Goal: Task Accomplishment & Management: Manage account settings

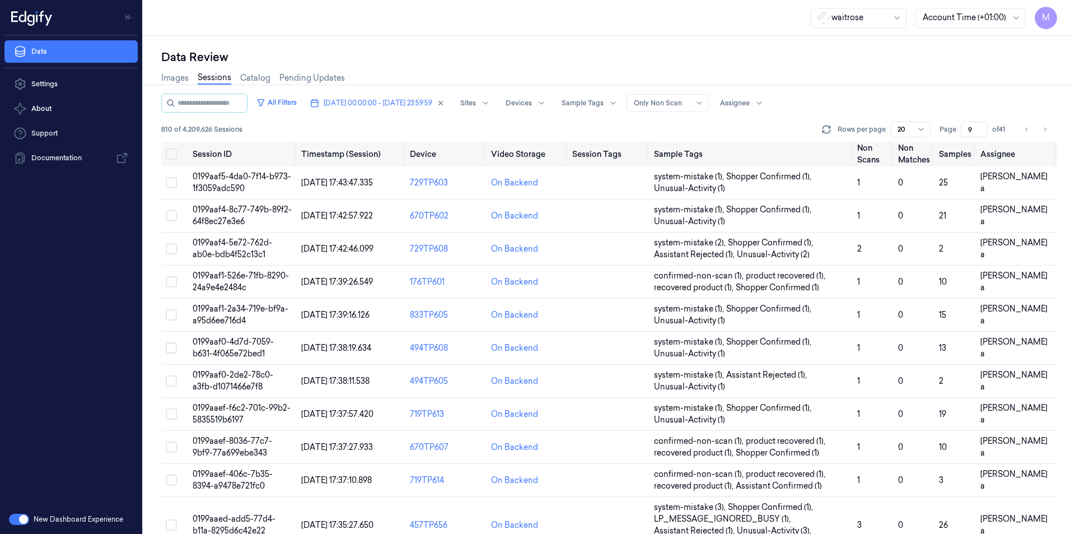
click at [424, 47] on div "Data Review Images Sessions Catalog Pending Updates All Filters [DATE] 00:00:00…" at bounding box center [609, 285] width 932 height 498
click at [1048, 131] on icon "Go to next page" at bounding box center [1044, 129] width 7 height 9
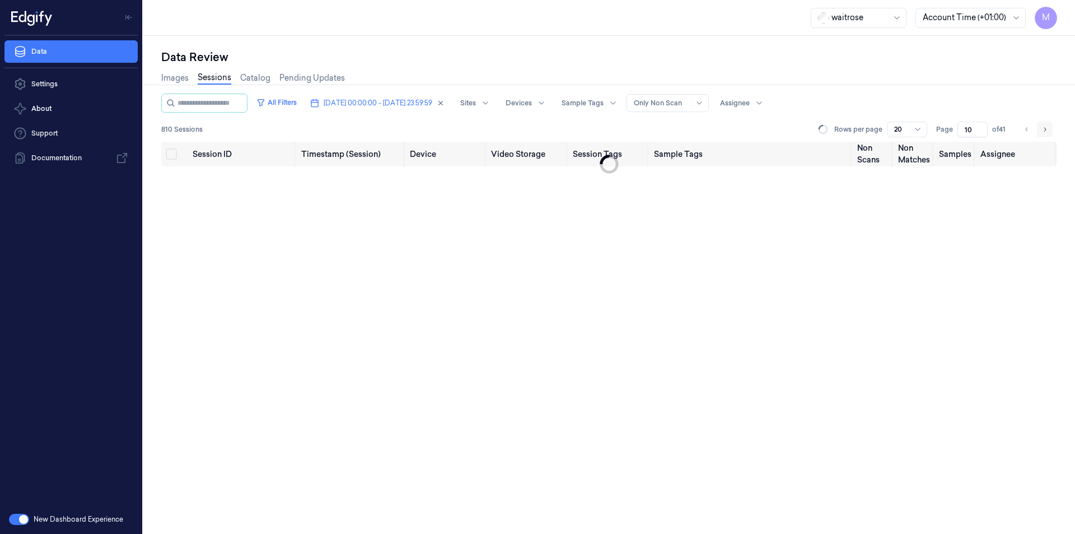
click at [1048, 131] on icon "Go to next page" at bounding box center [1044, 129] width 7 height 9
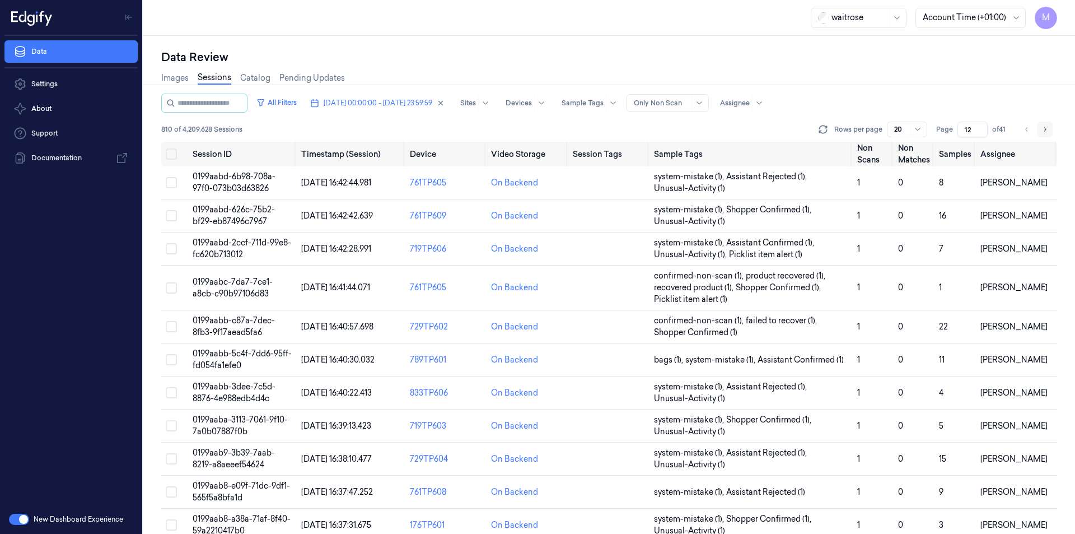
click at [1048, 131] on icon "Go to next page" at bounding box center [1044, 129] width 7 height 9
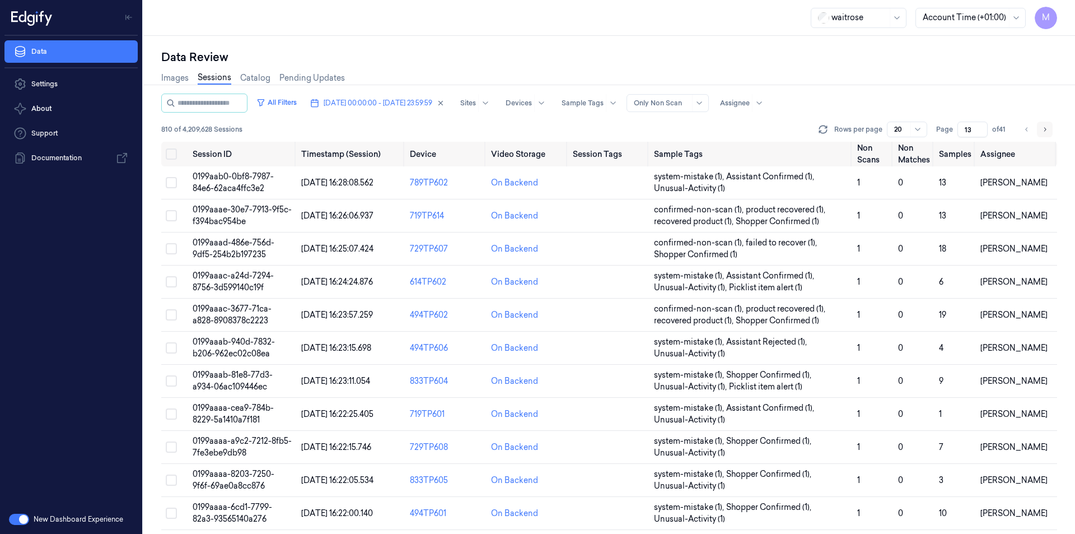
click at [1048, 131] on icon "Go to next page" at bounding box center [1044, 129] width 7 height 9
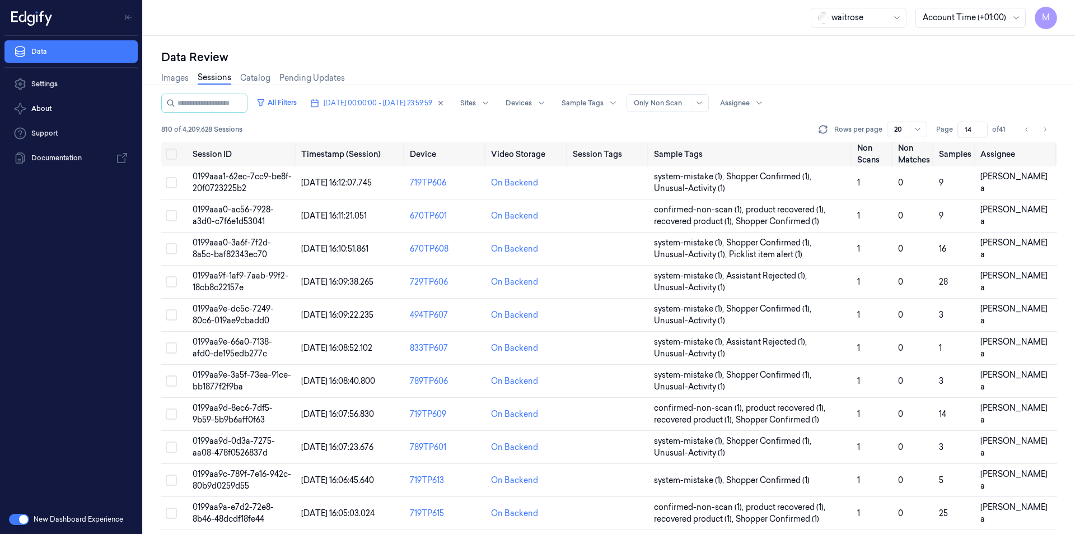
click at [624, 49] on div "Data Review Images Sessions Catalog Pending Updates All Filters [DATE] 00:00:00…" at bounding box center [609, 285] width 932 height 498
click at [1051, 127] on button "Go to next page" at bounding box center [1045, 129] width 16 height 16
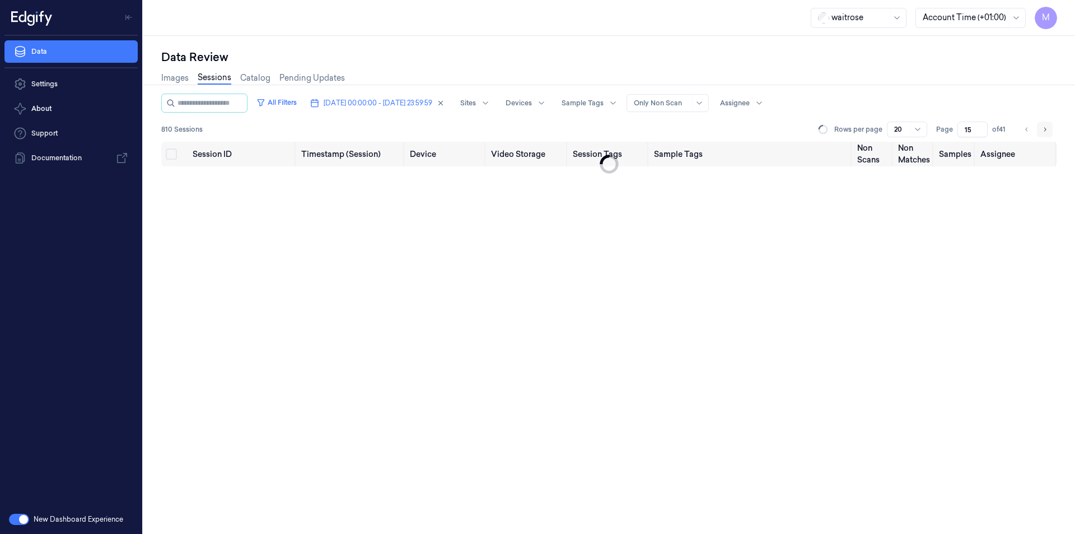
click at [1051, 127] on button "Go to next page" at bounding box center [1045, 129] width 16 height 16
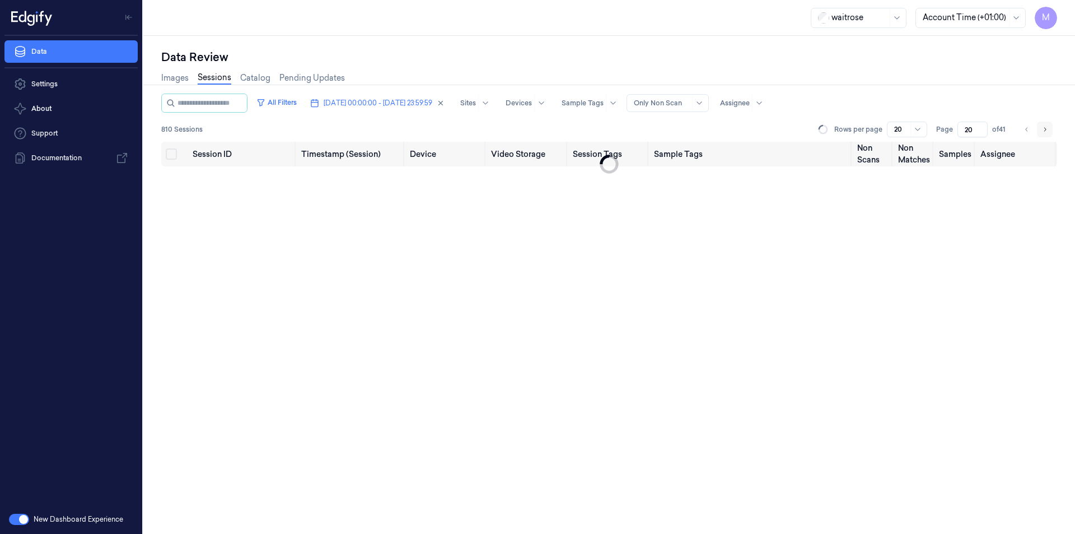
click at [1051, 127] on button "Go to next page" at bounding box center [1045, 129] width 16 height 16
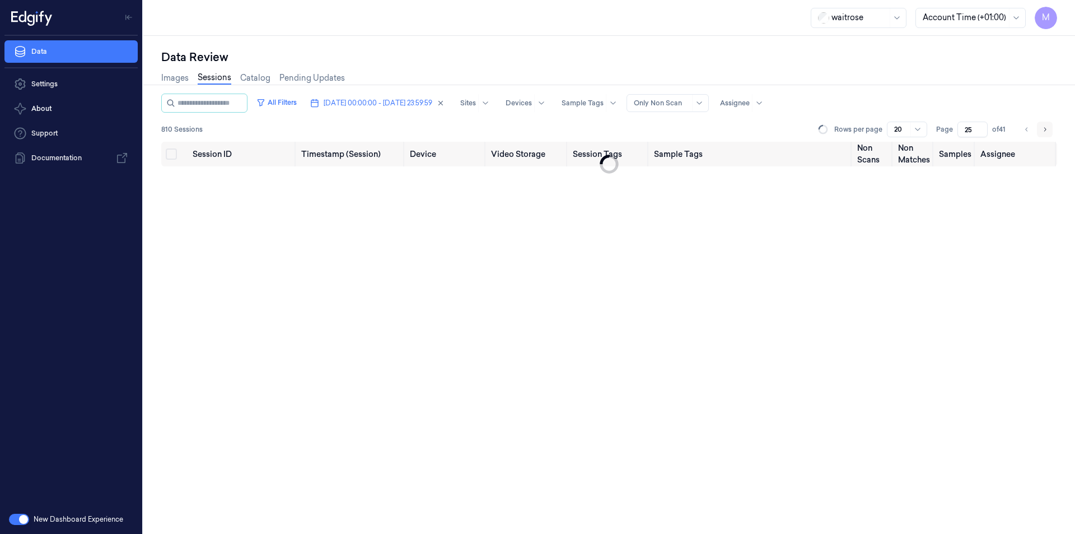
click at [1051, 127] on button "Go to next page" at bounding box center [1045, 129] width 16 height 16
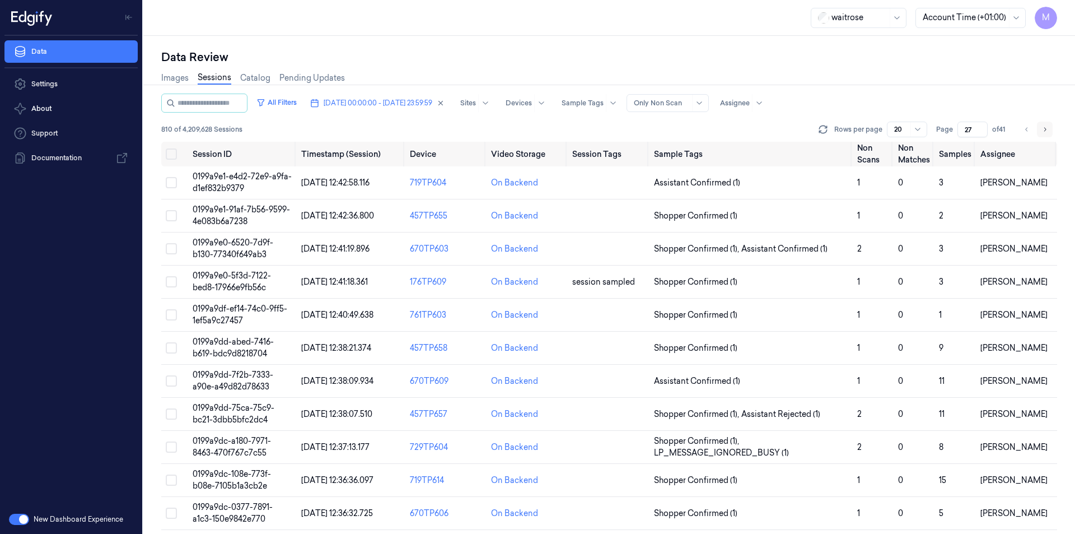
click at [1051, 127] on button "Go to next page" at bounding box center [1045, 129] width 16 height 16
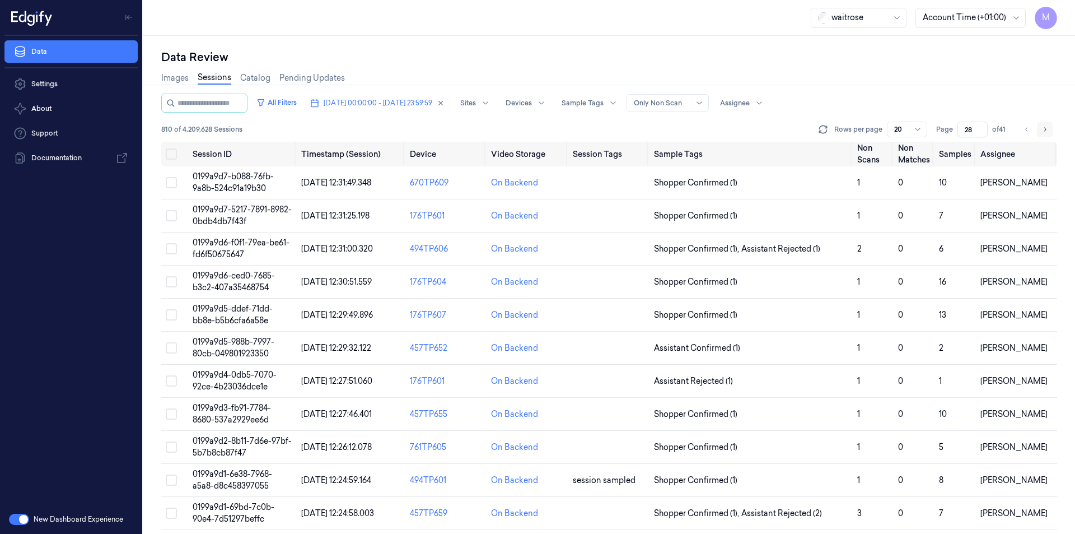
click at [1051, 127] on button "Go to next page" at bounding box center [1045, 129] width 16 height 16
type input "29"
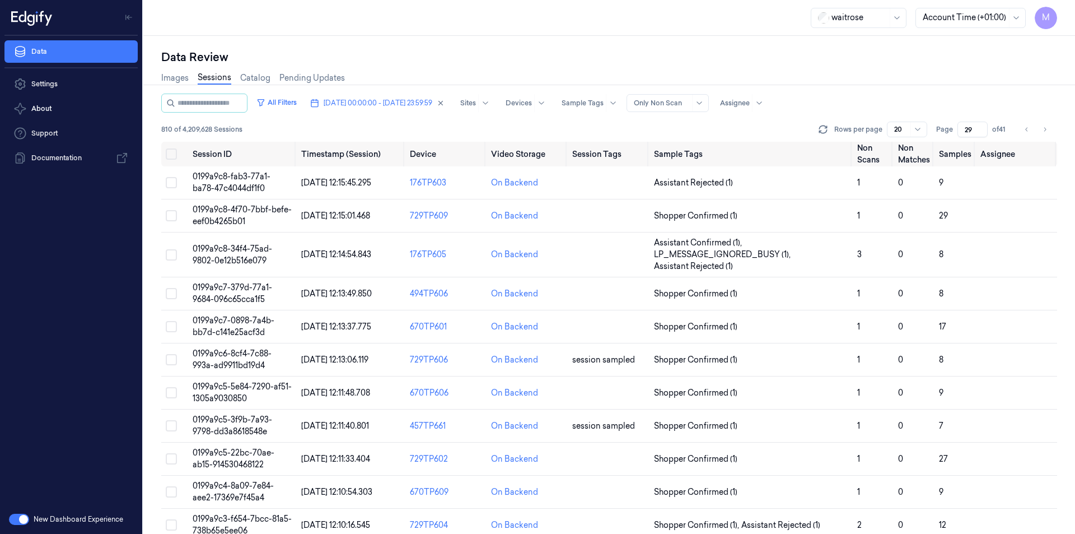
click at [929, 73] on div "Images Sessions Catalog Pending Updates" at bounding box center [609, 79] width 896 height 29
click at [168, 152] on button "Select all" at bounding box center [171, 153] width 11 height 11
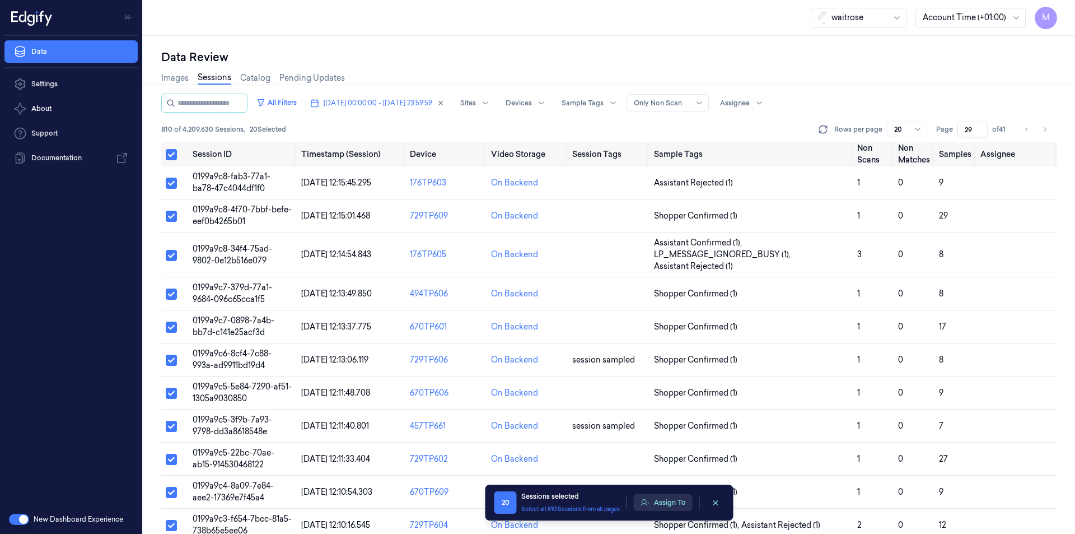
click at [679, 498] on button "Assign To" at bounding box center [663, 502] width 59 height 17
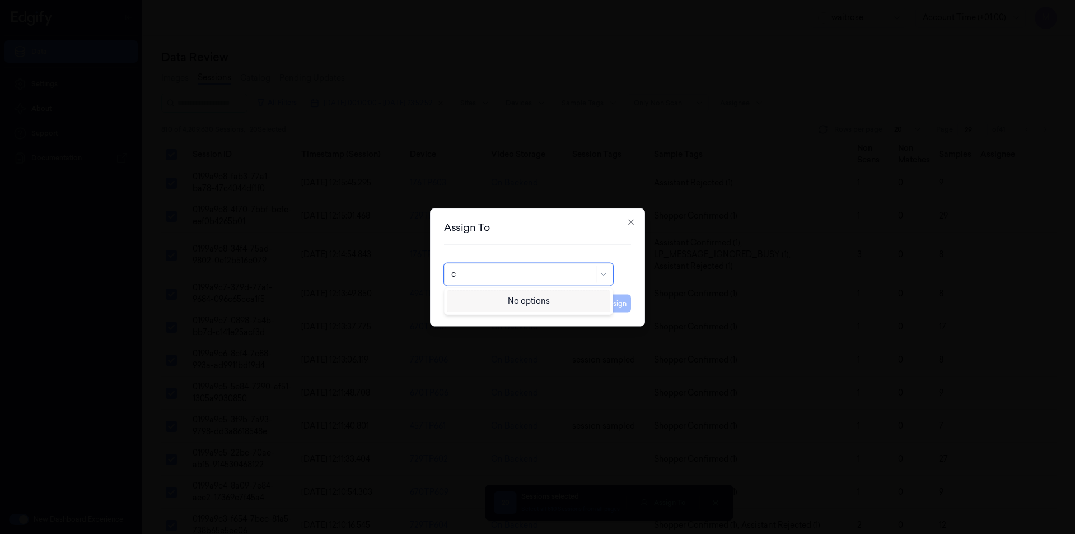
type input "ch"
click at [493, 317] on div "[PERSON_NAME] a" at bounding box center [528, 318] width 155 height 12
click at [619, 299] on button "Assign" at bounding box center [615, 303] width 31 height 18
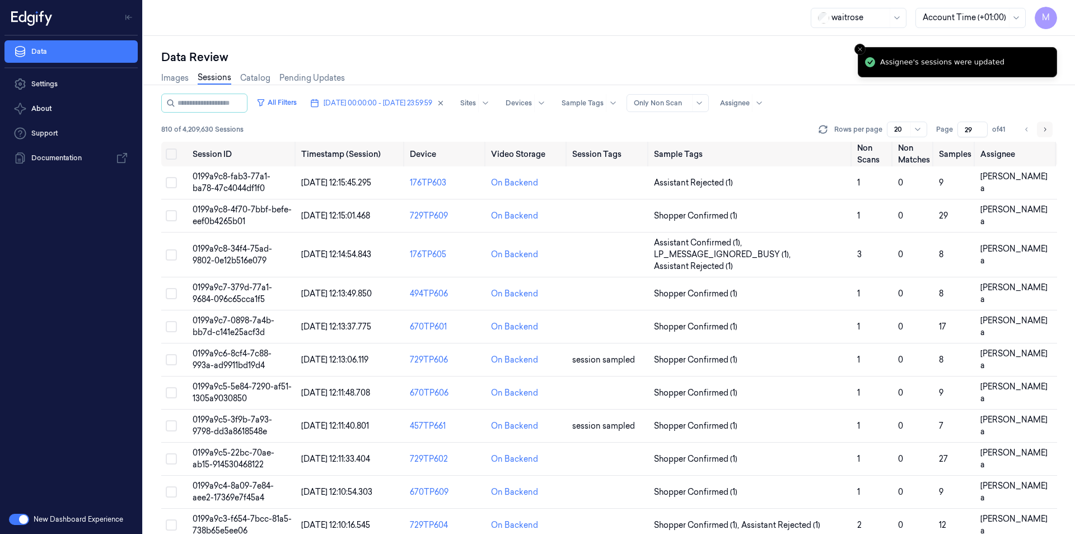
click at [1048, 131] on button "Go to next page" at bounding box center [1045, 129] width 16 height 16
type input "30"
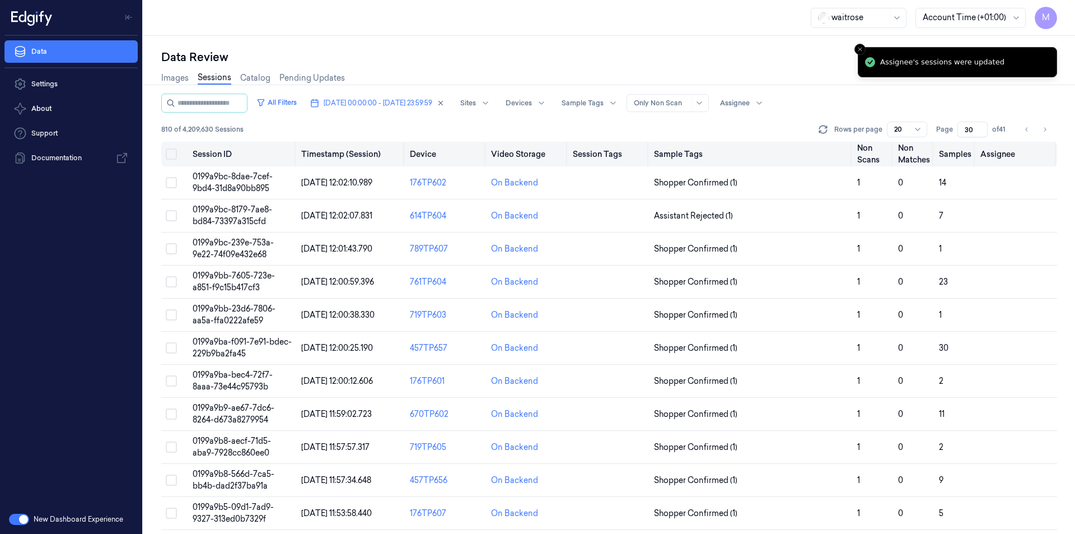
click at [171, 155] on button "Select all" at bounding box center [171, 153] width 11 height 11
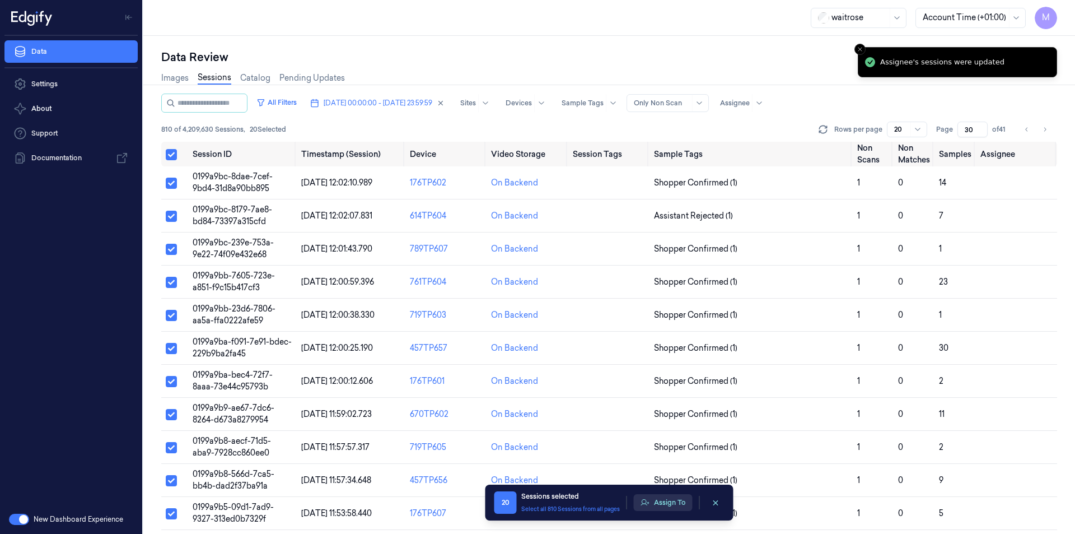
click at [661, 500] on button "Assign To" at bounding box center [663, 502] width 59 height 17
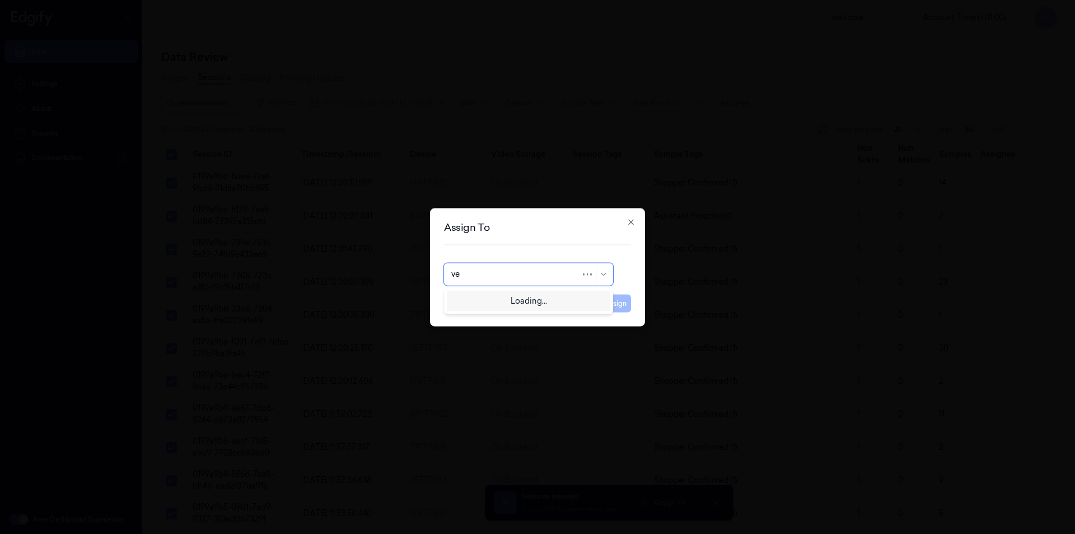
type input "ven"
click at [479, 299] on div "ven kataiah" at bounding box center [472, 299] width 43 height 12
click at [623, 306] on button "Assign" at bounding box center [615, 303] width 31 height 18
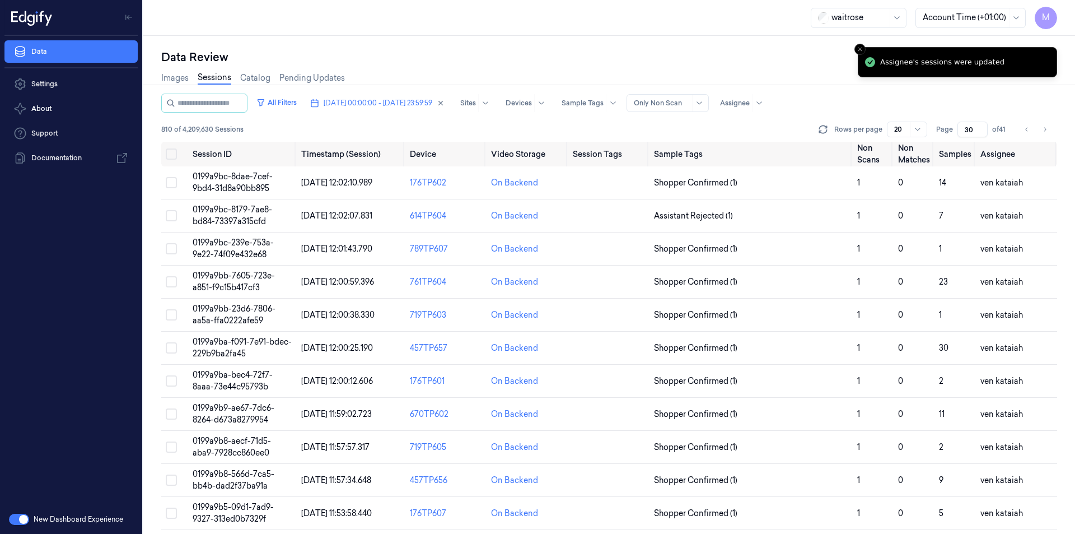
drag, startPoint x: 1045, startPoint y: 130, endPoint x: 722, endPoint y: 129, distance: 322.5
click at [1045, 130] on icon "Go to next page" at bounding box center [1045, 129] width 2 height 4
type input "31"
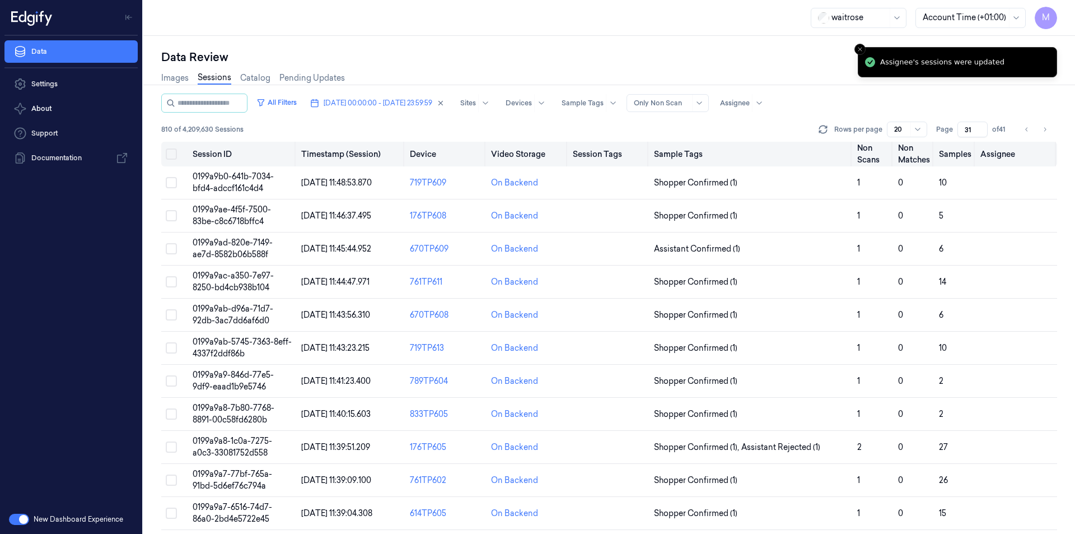
click at [169, 155] on button "Select all" at bounding box center [171, 153] width 11 height 11
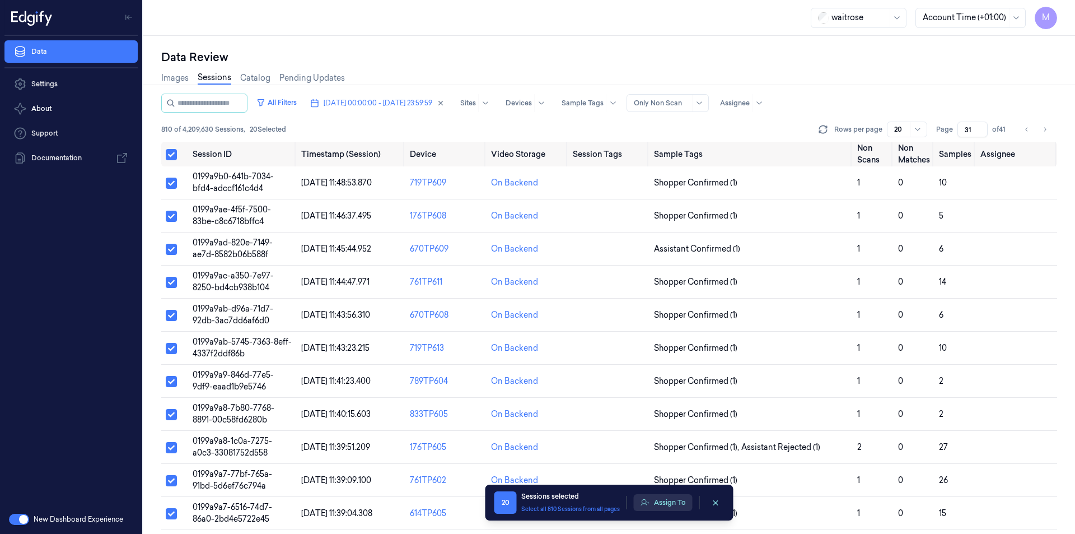
click at [656, 506] on button "Assign To" at bounding box center [663, 502] width 59 height 17
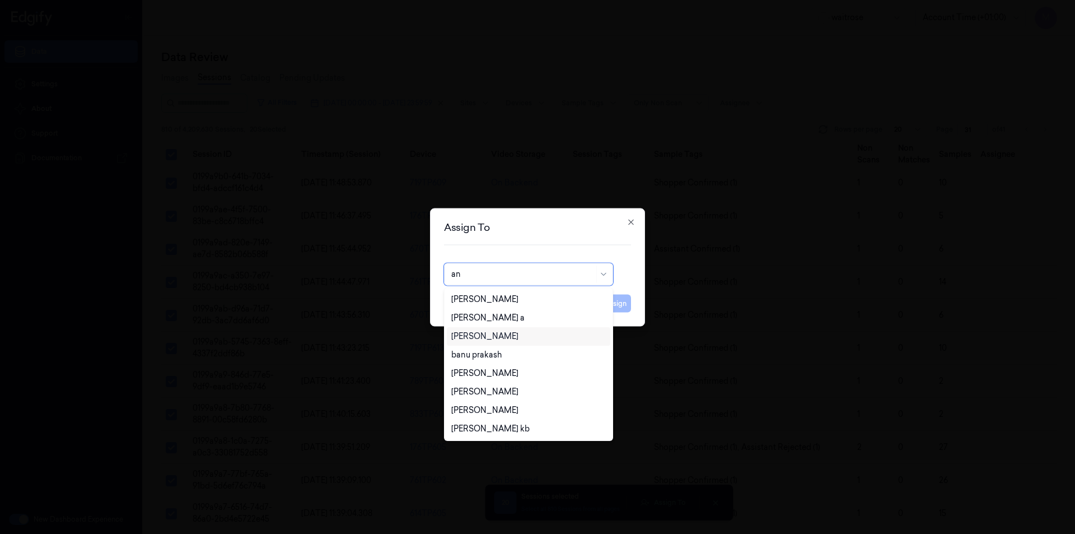
type input "ank"
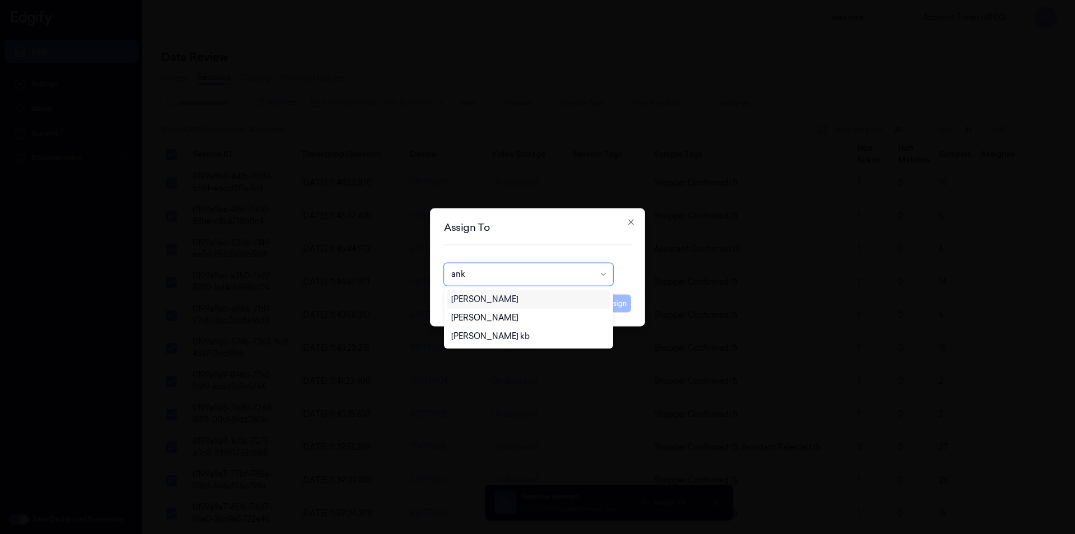
click at [475, 297] on div "[PERSON_NAME]" at bounding box center [484, 299] width 67 height 12
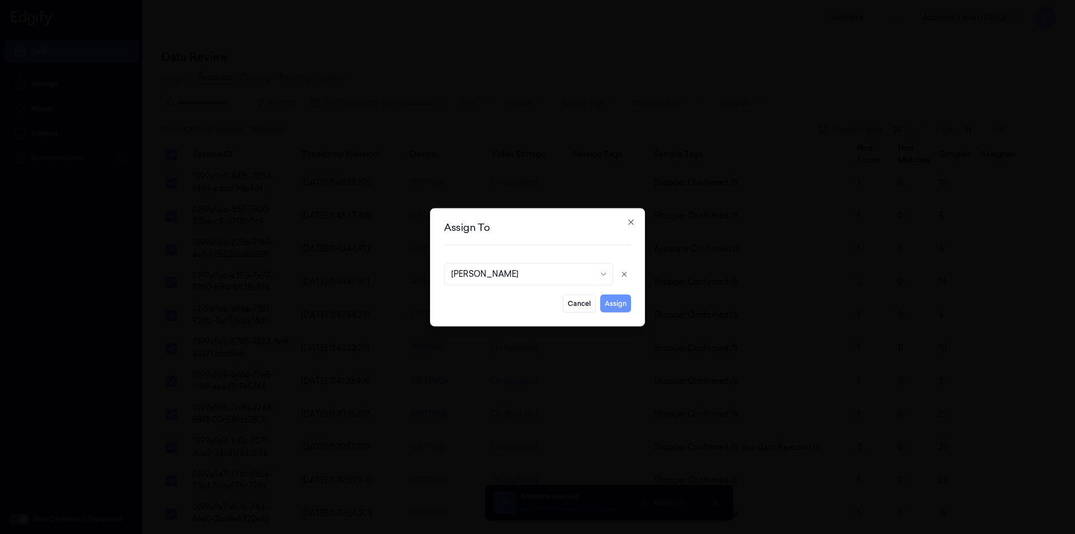
click at [625, 309] on button "Assign" at bounding box center [615, 303] width 31 height 18
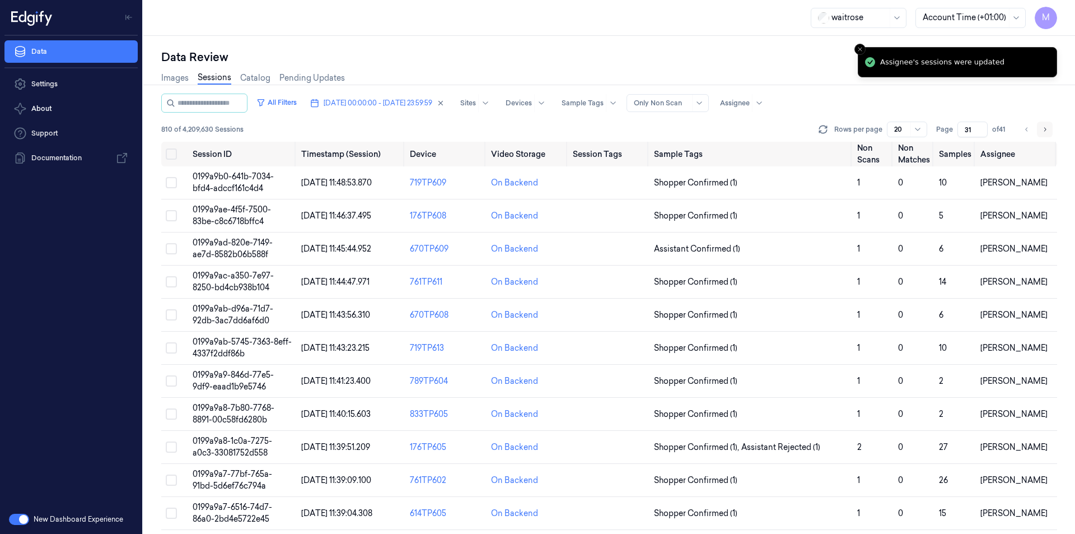
click at [1044, 127] on icon "Go to next page" at bounding box center [1044, 129] width 7 height 9
type input "32"
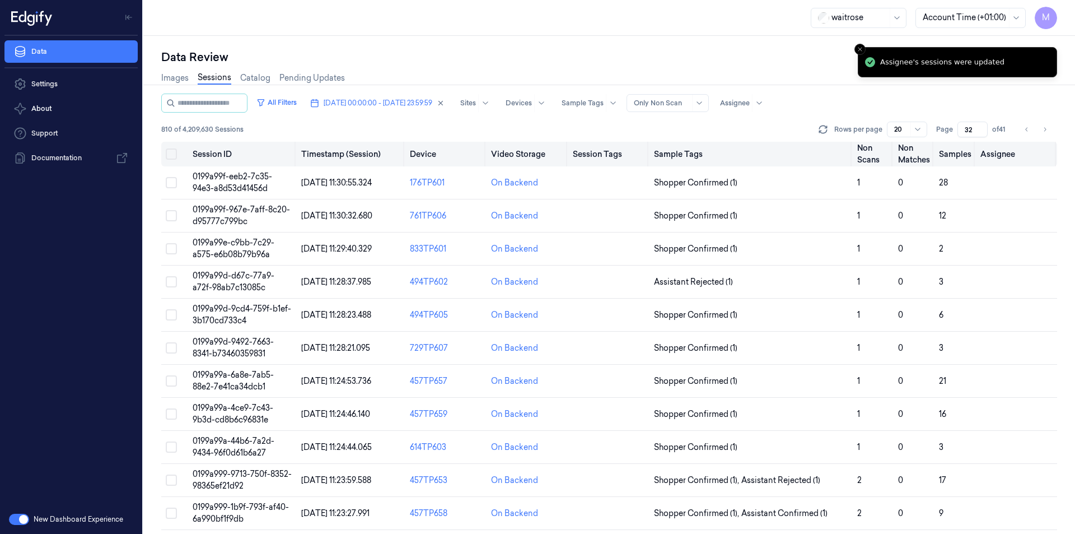
click at [175, 155] on button "Select all" at bounding box center [171, 153] width 11 height 11
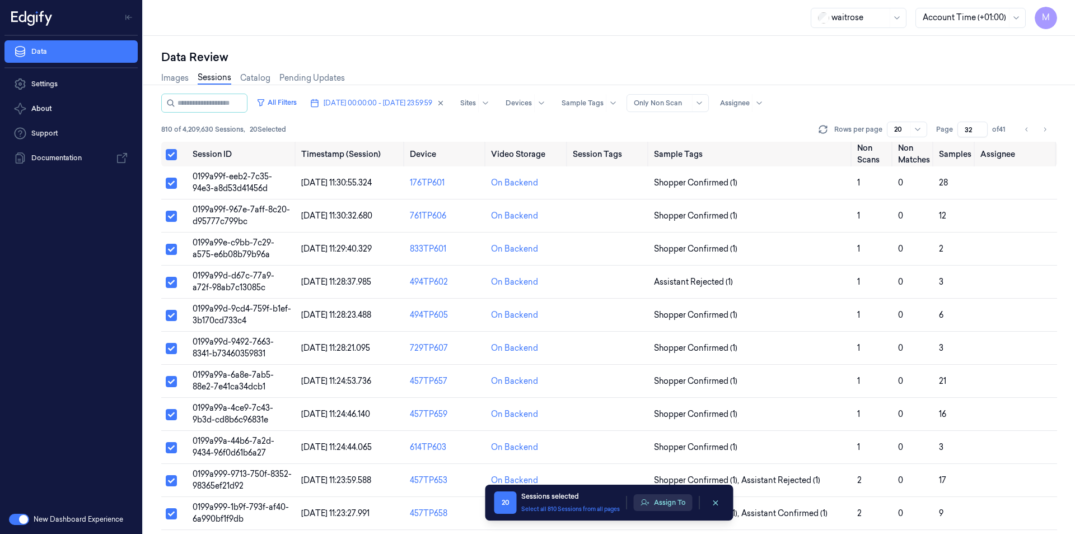
click at [665, 504] on button "Assign To" at bounding box center [663, 502] width 59 height 17
click at [667, 506] on button "Assign To" at bounding box center [663, 502] width 59 height 17
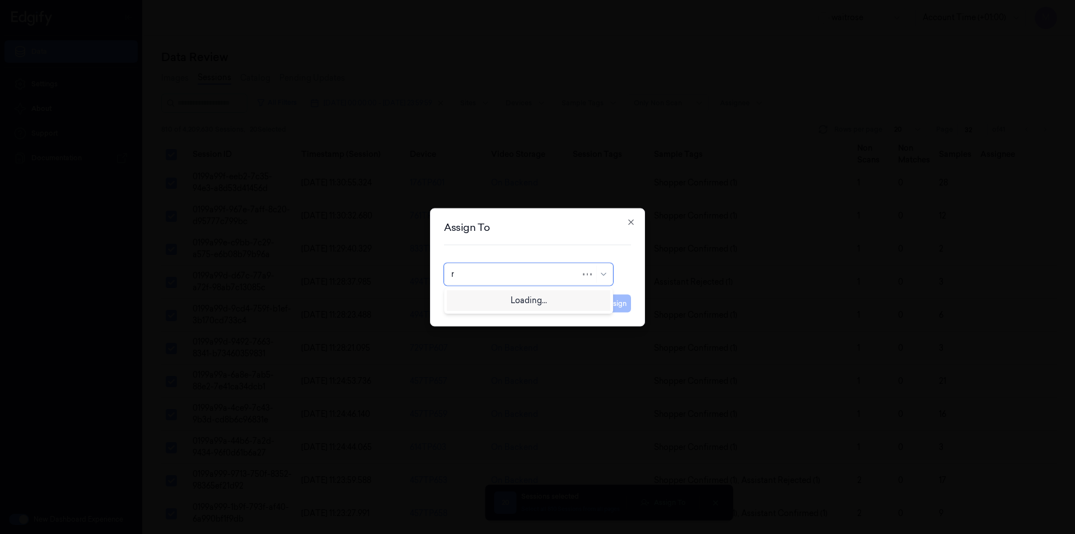
type input "ro"
click at [487, 305] on div "[PERSON_NAME]" at bounding box center [528, 299] width 163 height 18
click at [618, 307] on button "Assign" at bounding box center [615, 303] width 31 height 18
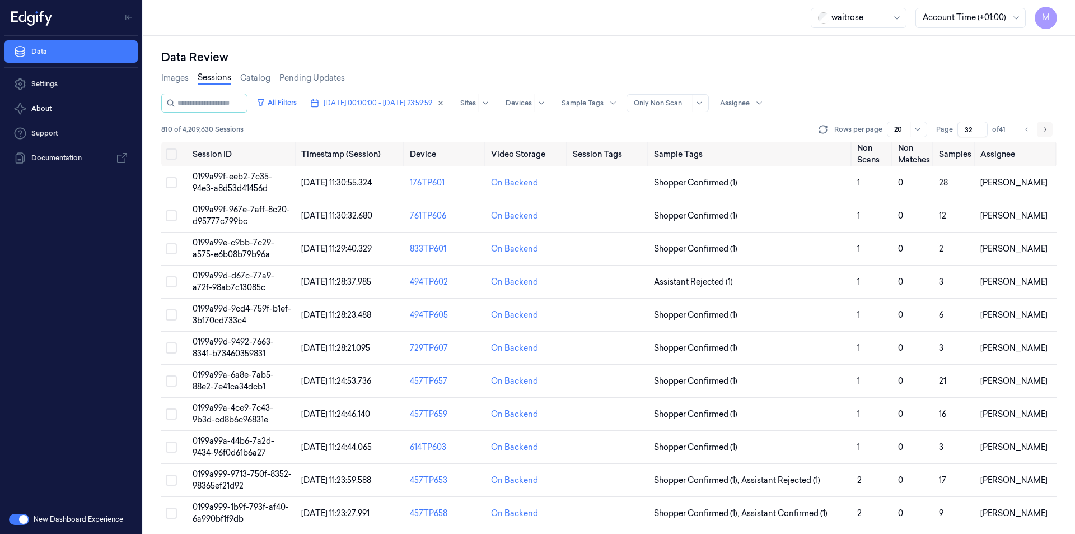
click at [1046, 129] on icon "Go to next page" at bounding box center [1044, 129] width 7 height 9
type input "33"
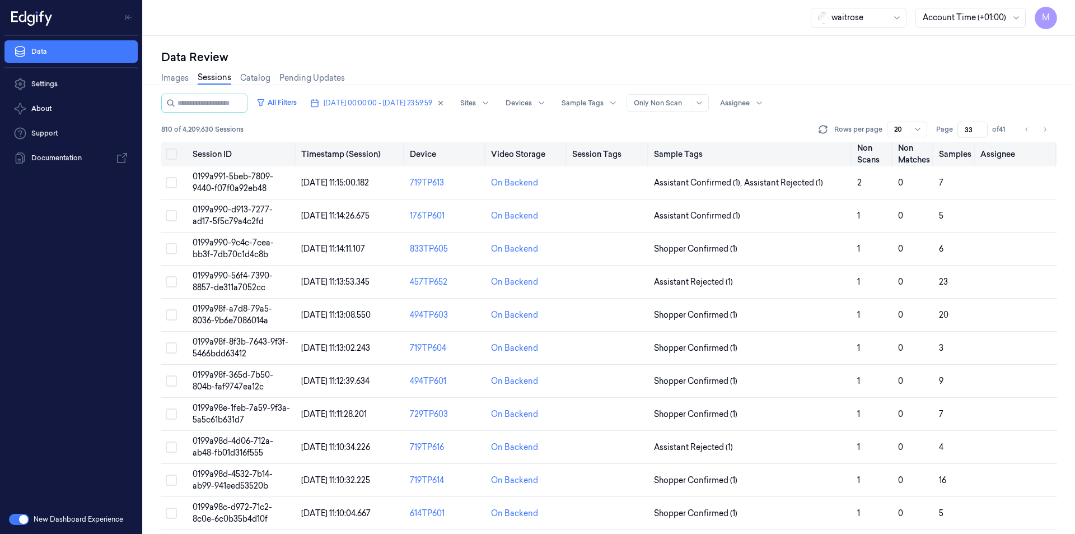
click at [173, 153] on button "Select all" at bounding box center [171, 153] width 11 height 11
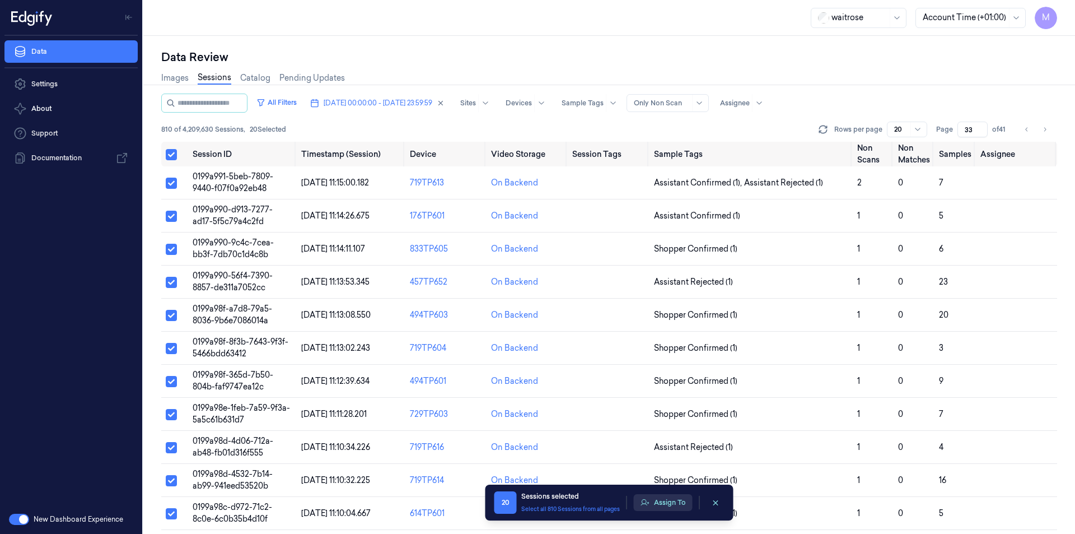
click at [666, 501] on button "Assign To" at bounding box center [663, 502] width 59 height 17
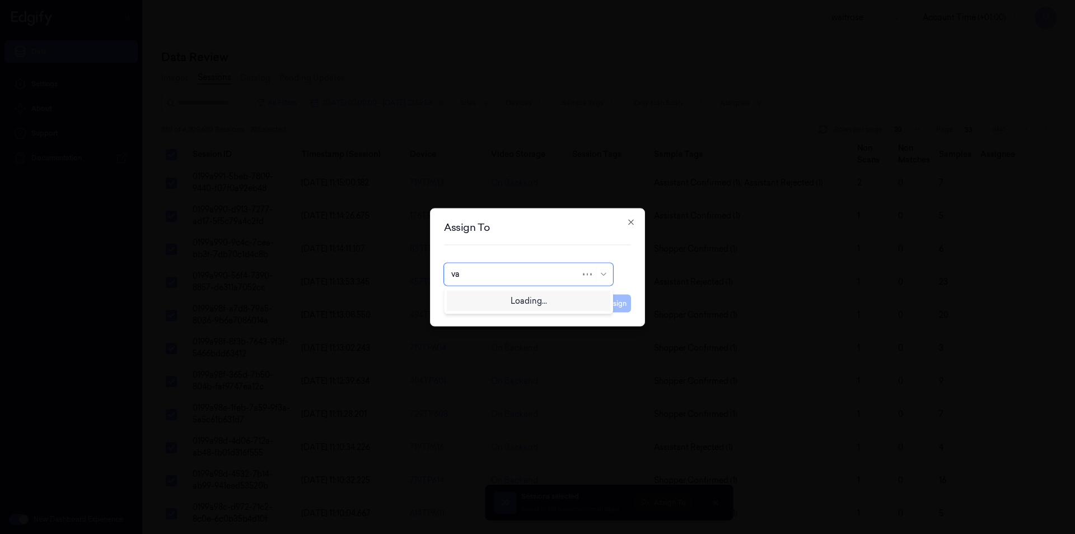
type input "var"
click at [490, 298] on div "[PERSON_NAME]" at bounding box center [484, 299] width 67 height 12
click at [618, 302] on button "Assign" at bounding box center [615, 303] width 31 height 18
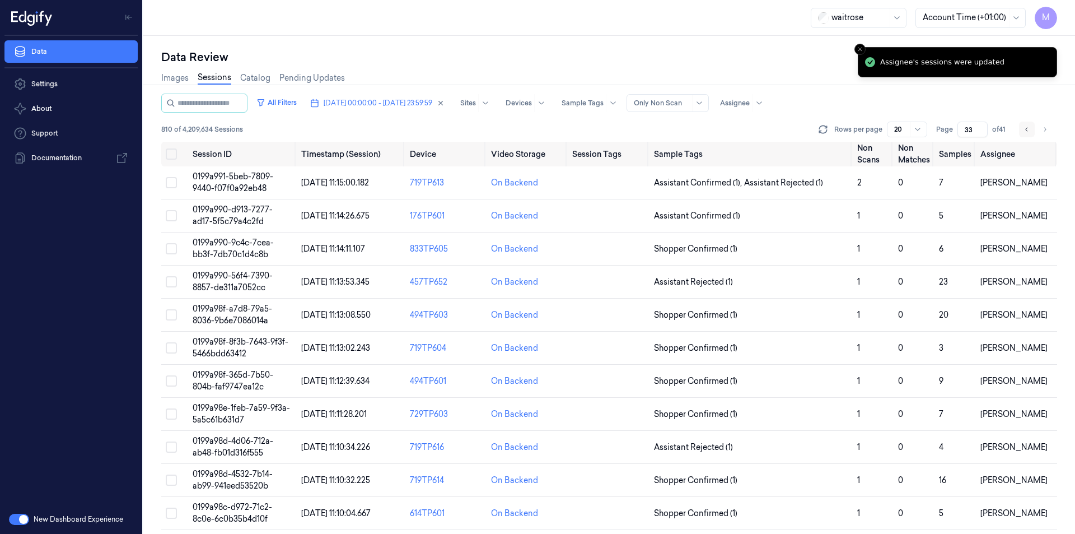
click at [1024, 128] on icon "Go to previous page" at bounding box center [1027, 129] width 7 height 9
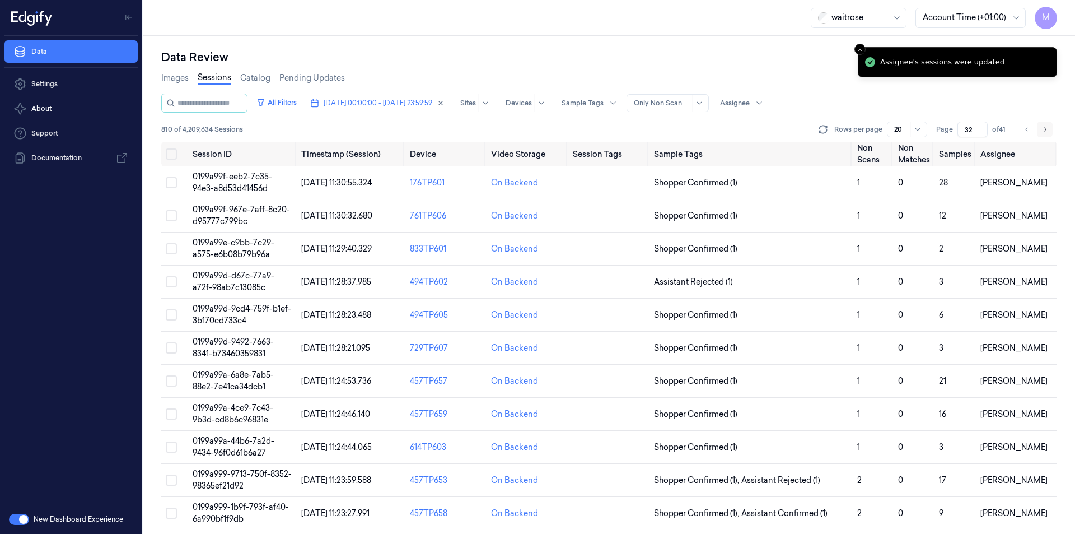
click at [1043, 132] on icon "Go to next page" at bounding box center [1044, 129] width 7 height 9
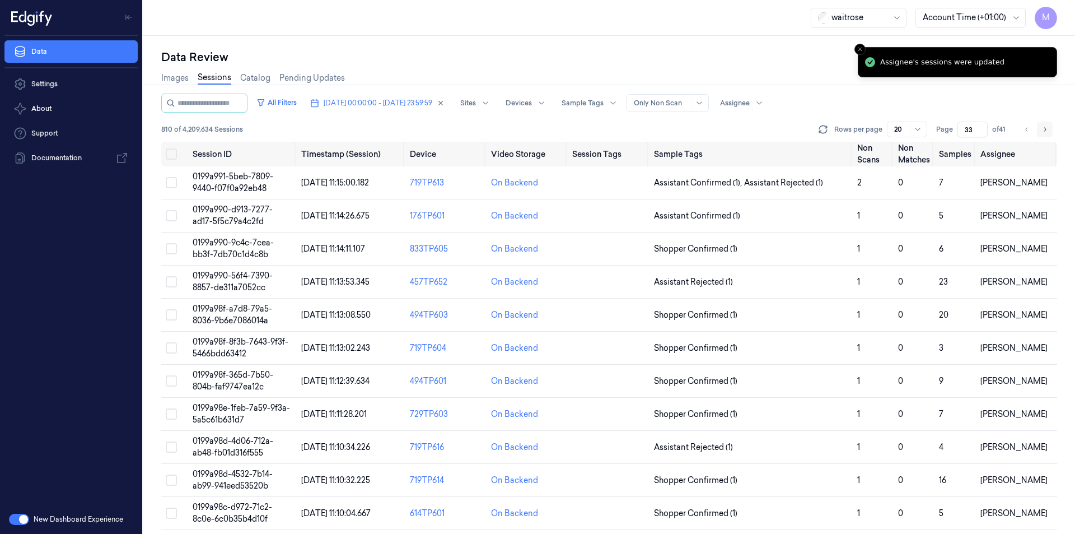
click at [1043, 132] on icon "Go to next page" at bounding box center [1044, 129] width 7 height 9
type input "34"
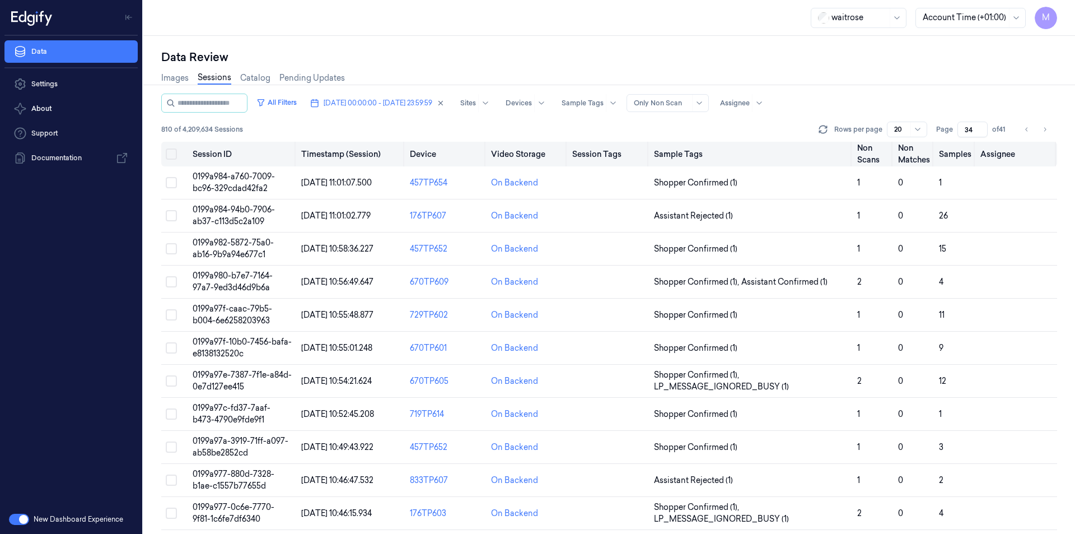
click at [172, 152] on button "Select all" at bounding box center [171, 153] width 11 height 11
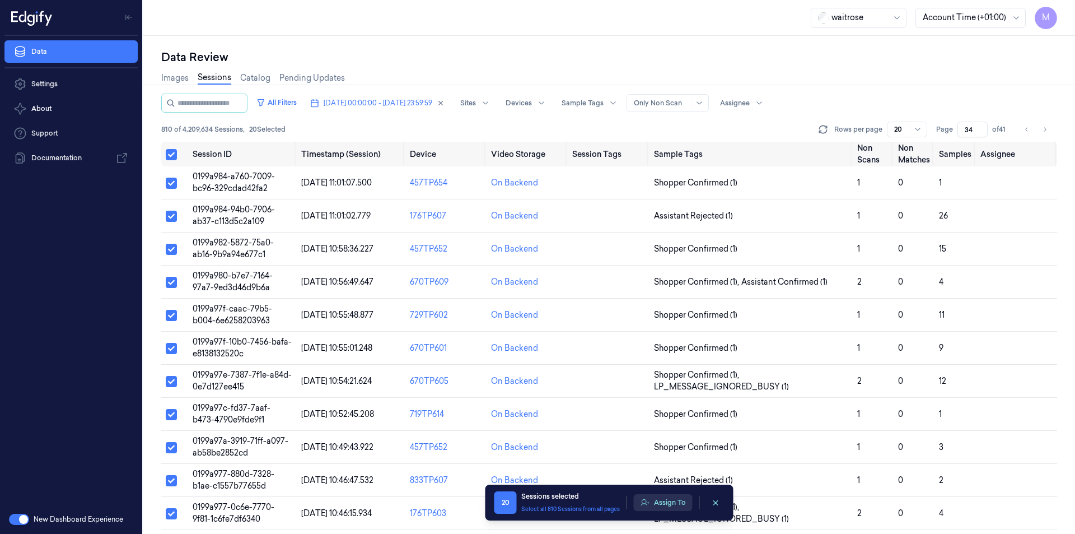
click at [665, 498] on button "Assign To" at bounding box center [663, 502] width 59 height 17
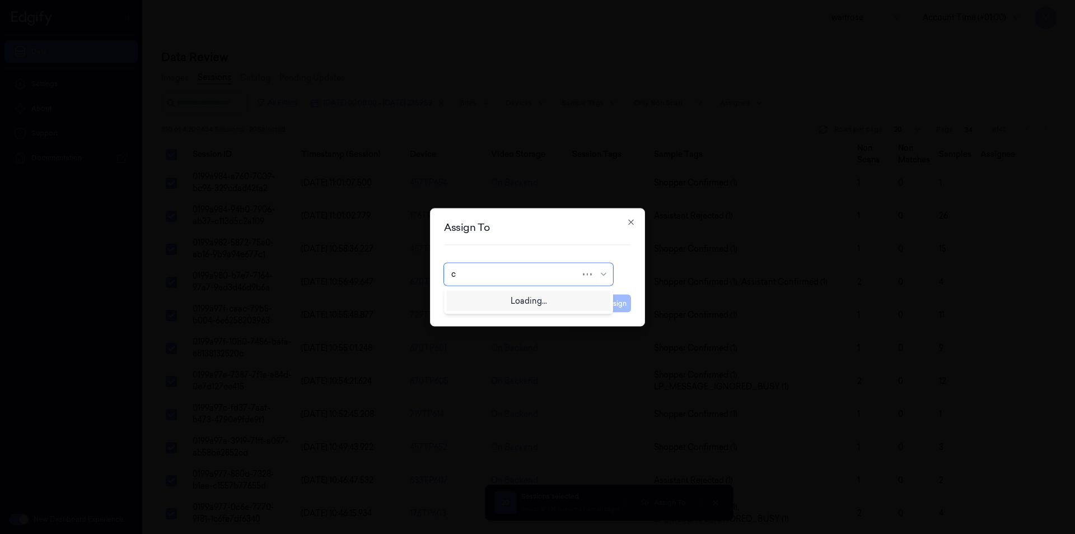
type input "ch"
click at [511, 314] on div "[PERSON_NAME] a" at bounding box center [528, 318] width 155 height 12
click at [620, 308] on button "Assign" at bounding box center [615, 303] width 31 height 18
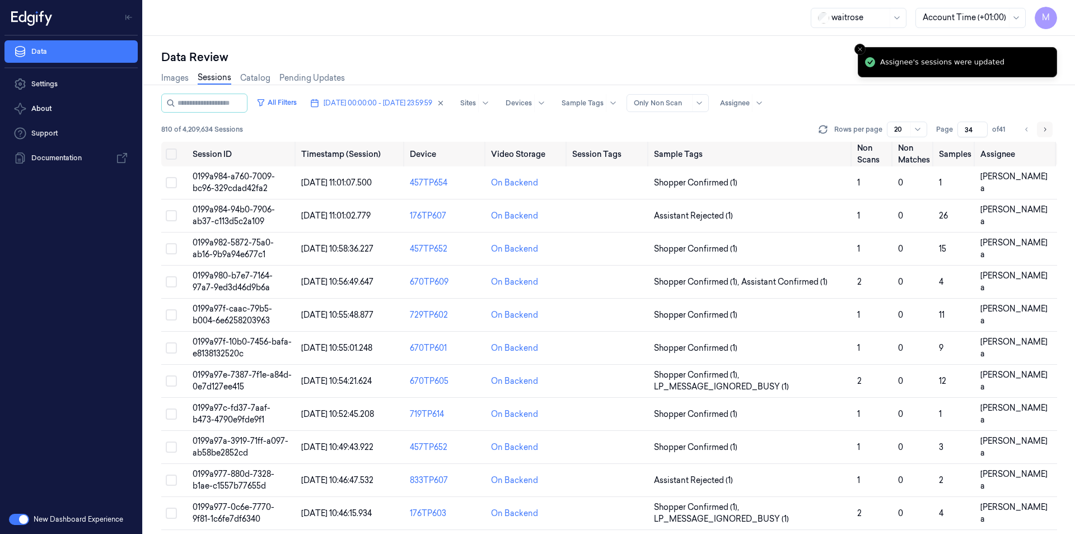
click at [1038, 132] on button "Go to next page" at bounding box center [1045, 129] width 16 height 16
type input "35"
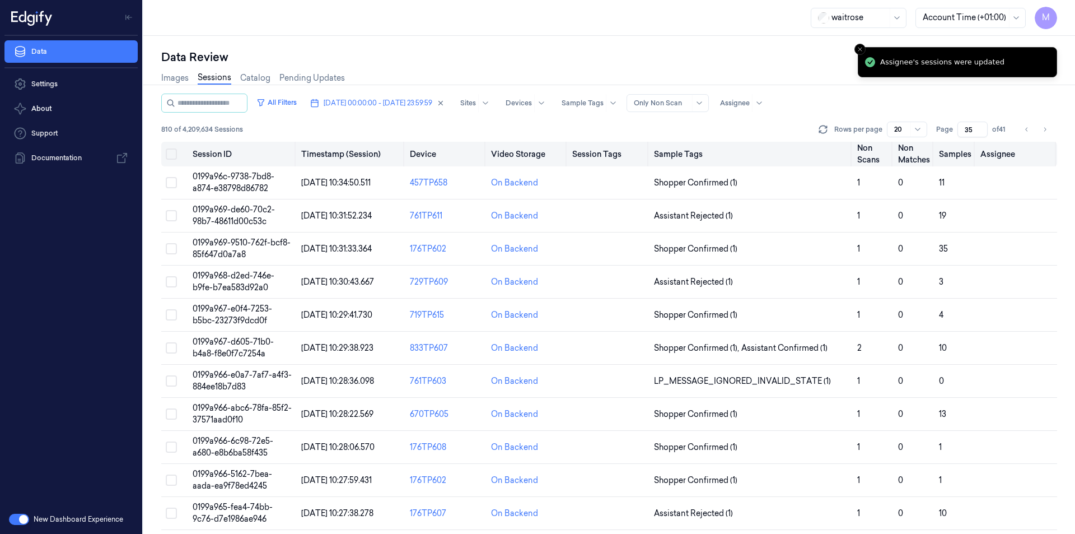
click at [168, 156] on button "Select all" at bounding box center [171, 153] width 11 height 11
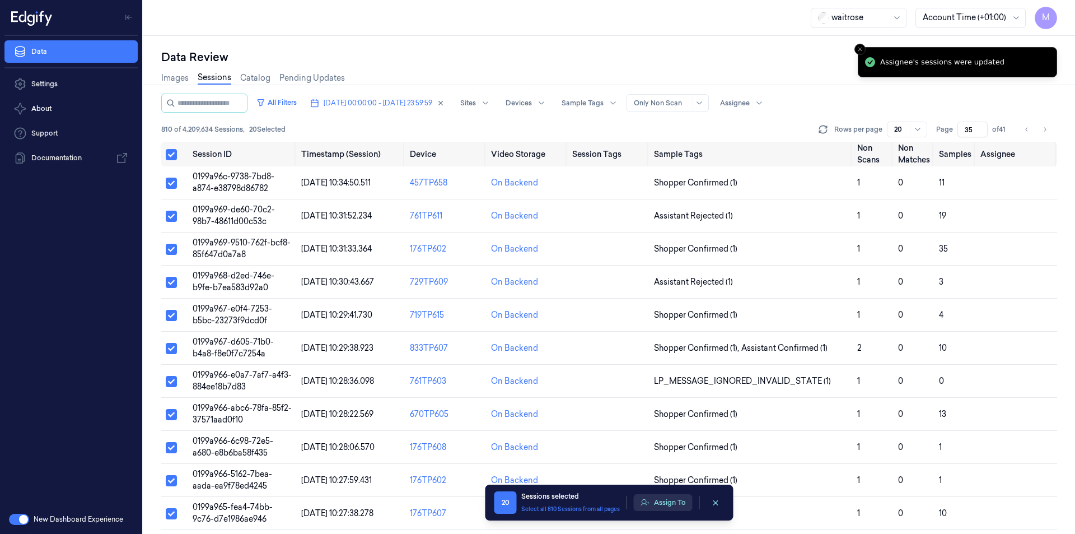
click at [682, 507] on button "Assign To" at bounding box center [663, 502] width 59 height 17
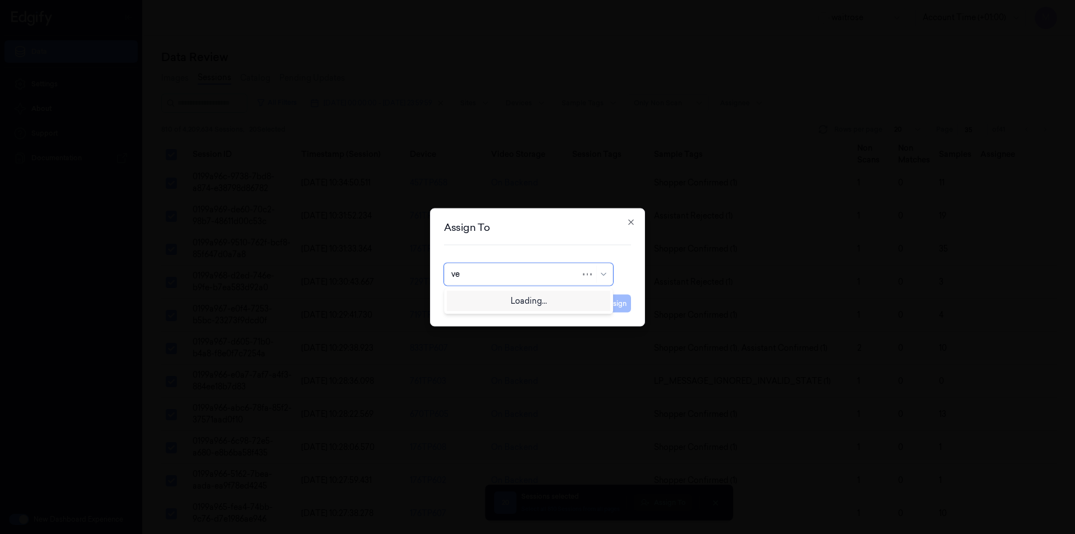
type input "ven"
click at [500, 302] on div "ven kataiah" at bounding box center [528, 299] width 155 height 12
click at [629, 305] on button "Assign" at bounding box center [615, 303] width 31 height 18
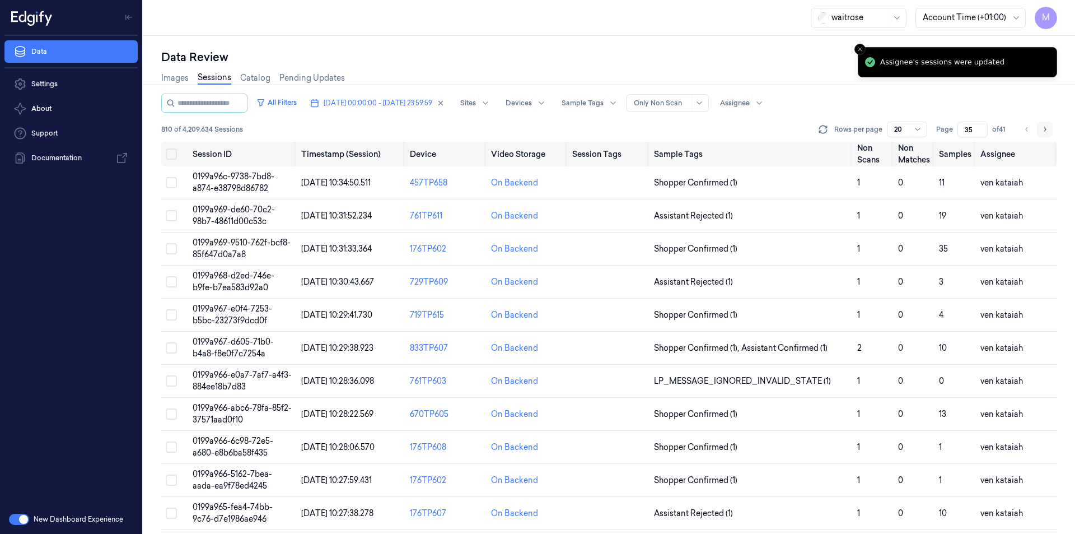
click at [1045, 127] on icon "Go to next page" at bounding box center [1044, 129] width 7 height 9
type input "36"
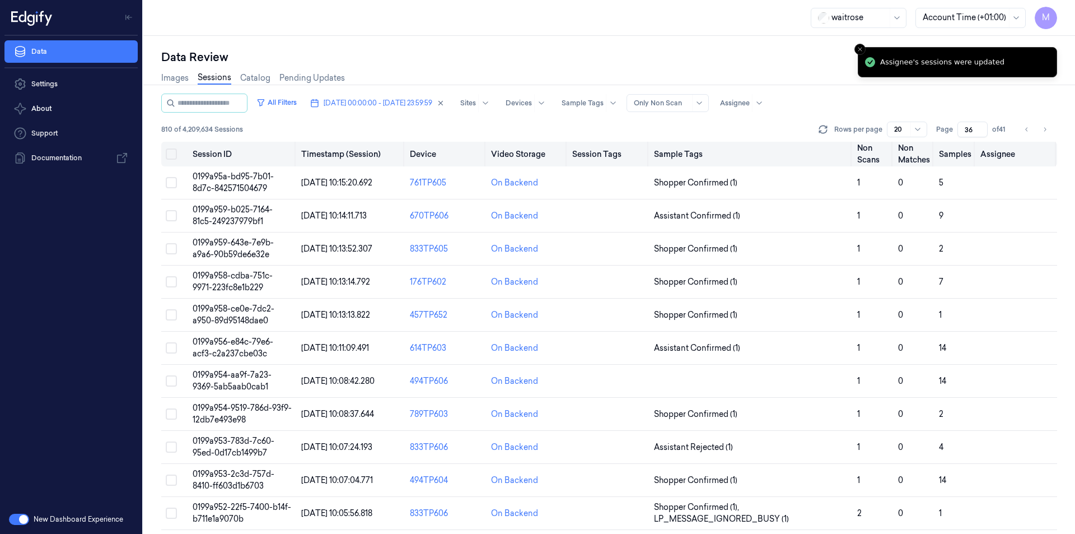
click at [172, 152] on button "Select all" at bounding box center [171, 153] width 11 height 11
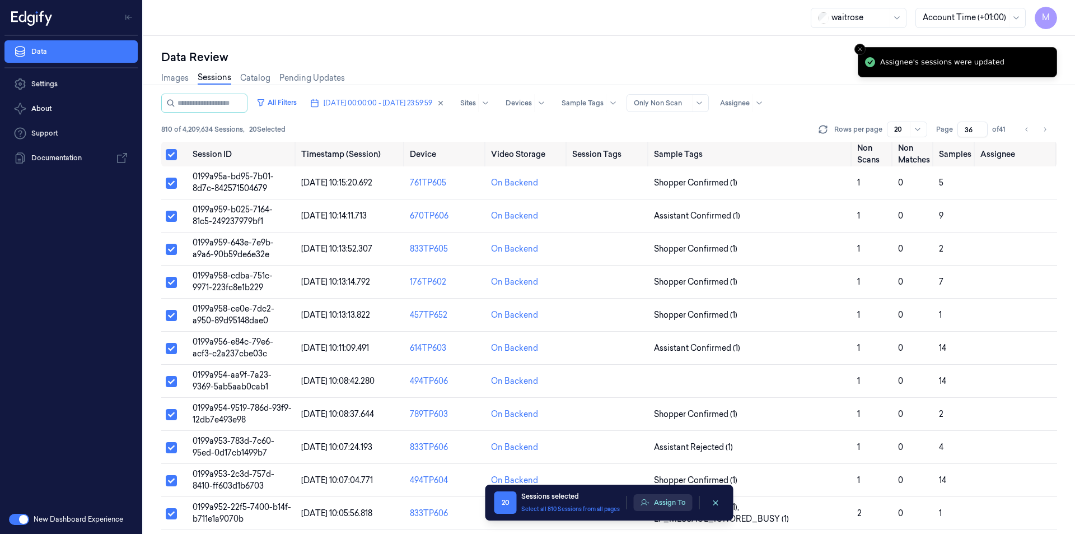
click at [669, 506] on button "Assign To" at bounding box center [663, 502] width 59 height 17
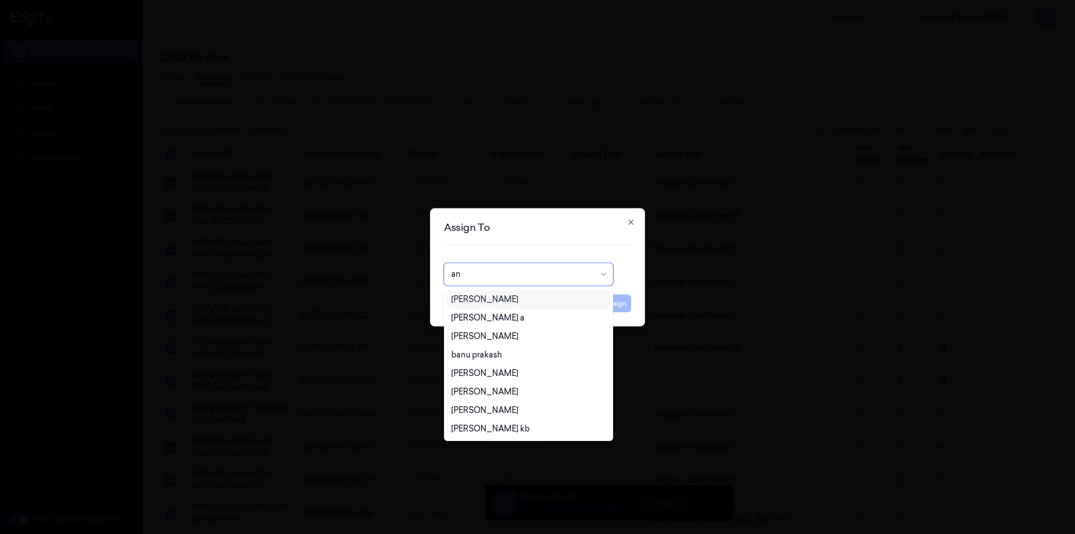
type input "ank"
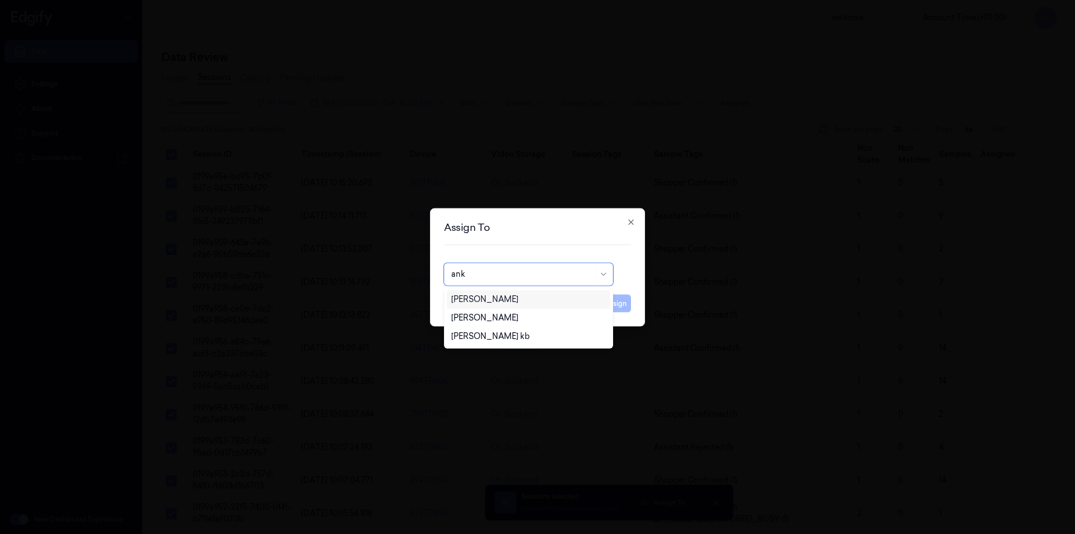
click at [510, 301] on div "[PERSON_NAME]" at bounding box center [528, 299] width 155 height 12
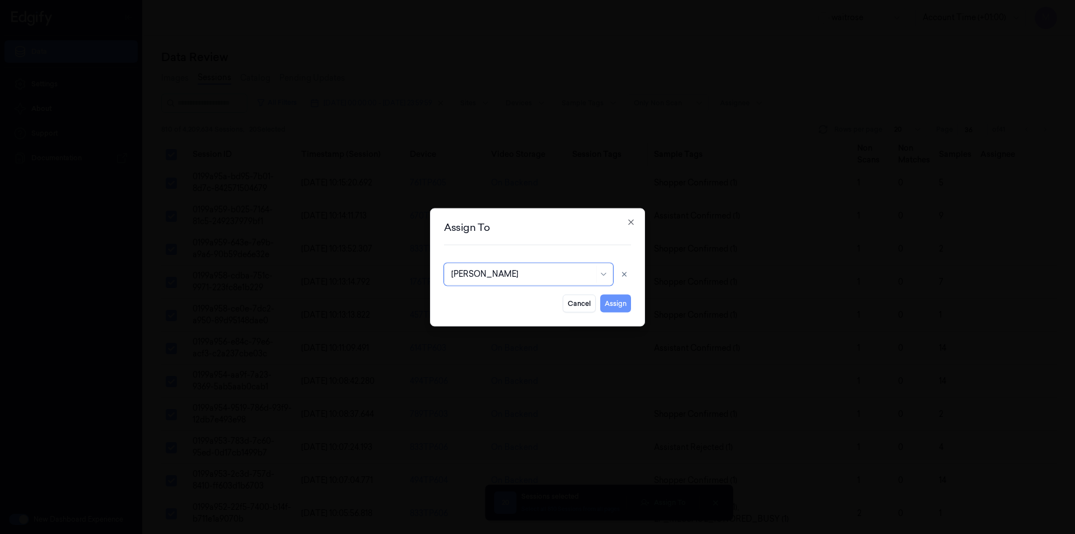
click at [613, 307] on button "Assign" at bounding box center [615, 303] width 31 height 18
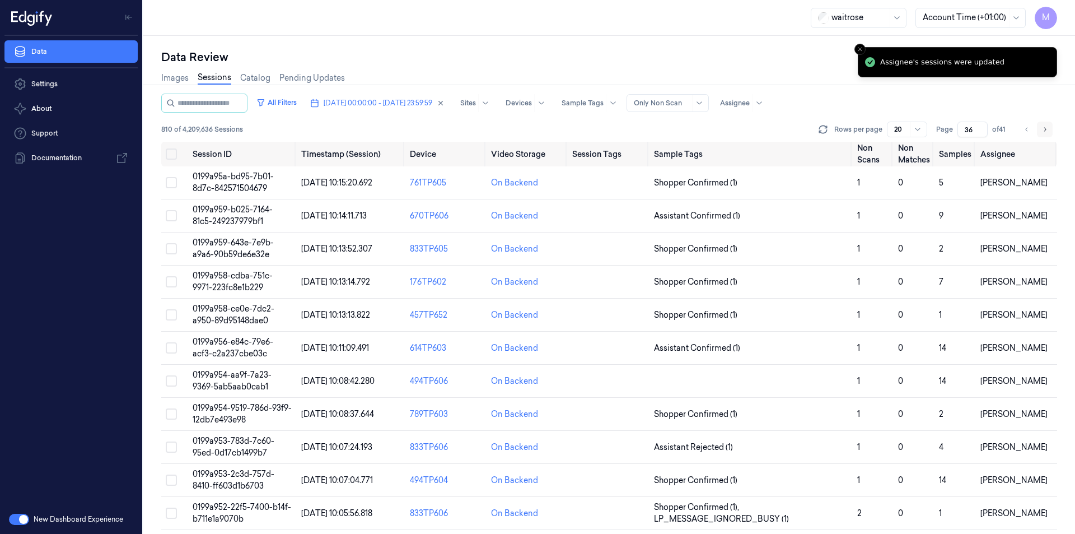
click at [1048, 130] on icon "Go to next page" at bounding box center [1044, 129] width 7 height 9
type input "37"
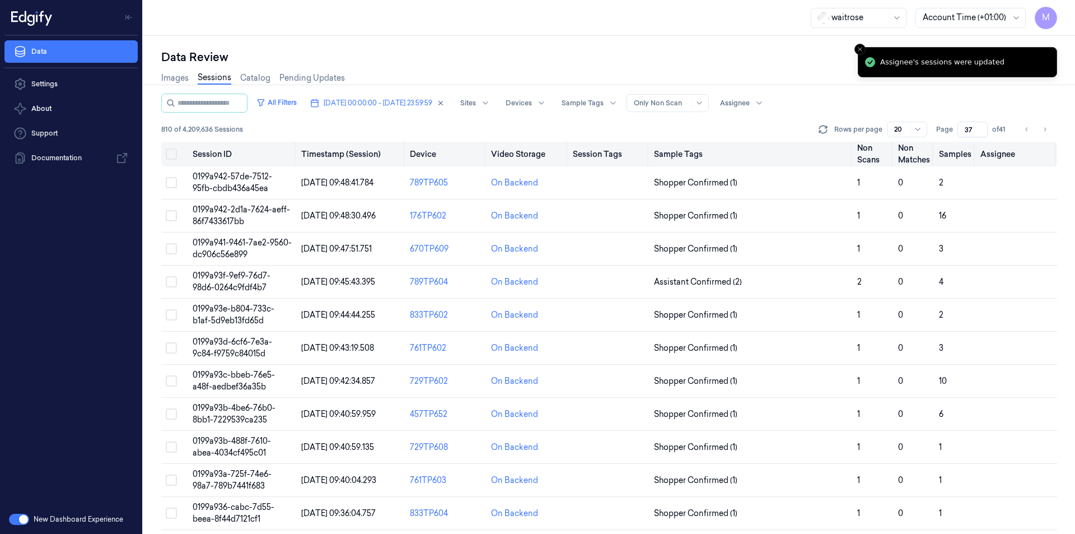
click at [173, 149] on button "Select all" at bounding box center [171, 153] width 11 height 11
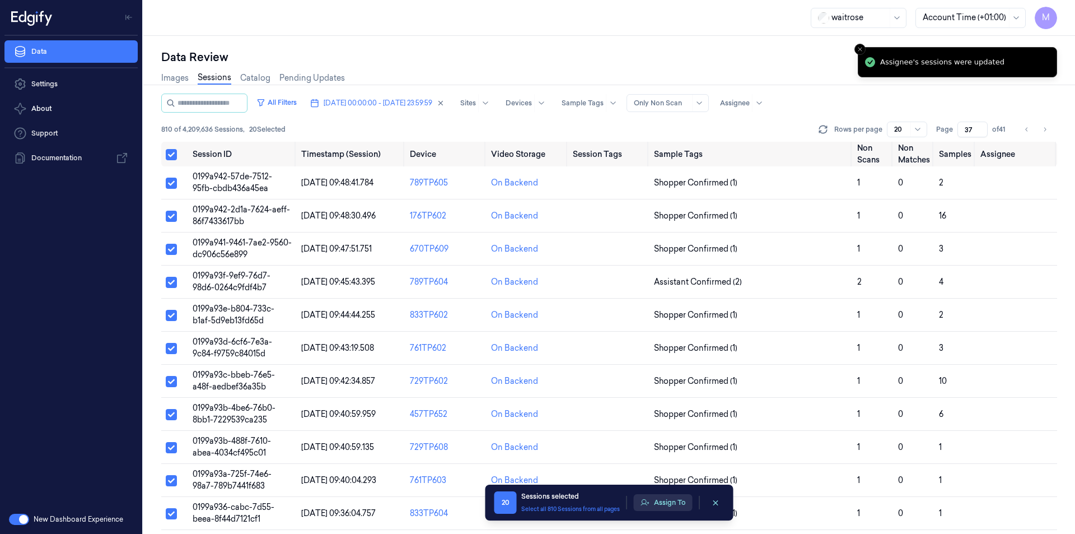
click at [674, 497] on button "Assign To" at bounding box center [663, 502] width 59 height 17
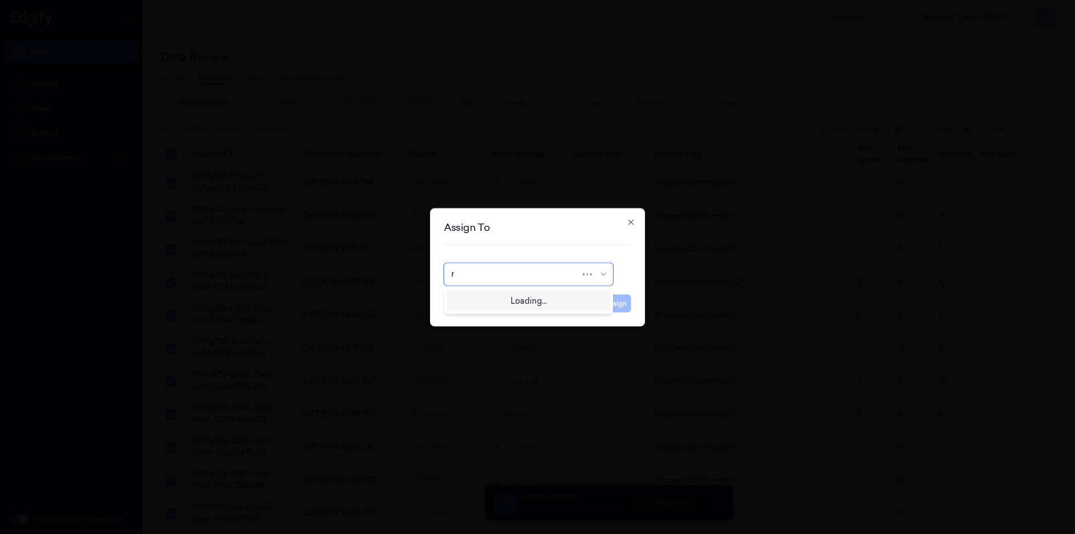
type input "ro"
click at [511, 298] on div "[PERSON_NAME]" at bounding box center [528, 299] width 155 height 12
click at [608, 309] on button "Assign" at bounding box center [615, 303] width 31 height 18
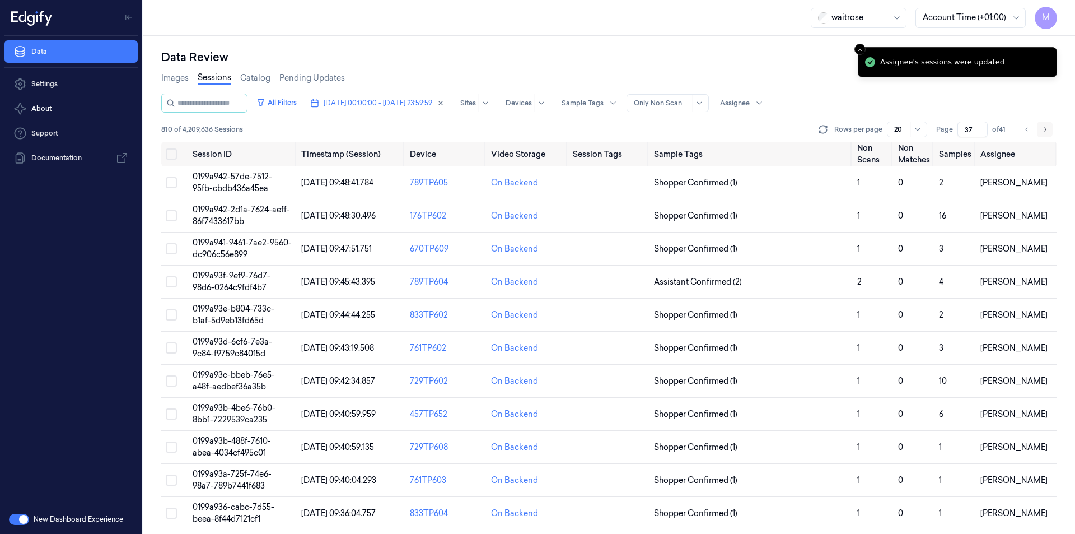
click at [1044, 134] on button "Go to next page" at bounding box center [1045, 129] width 16 height 16
type input "38"
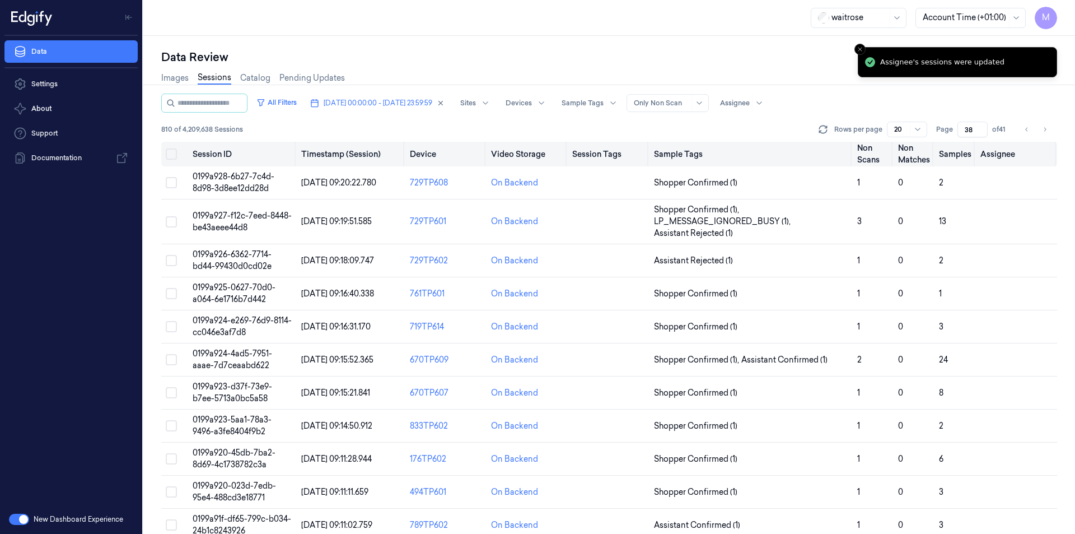
click at [171, 153] on button "Select all" at bounding box center [171, 153] width 11 height 11
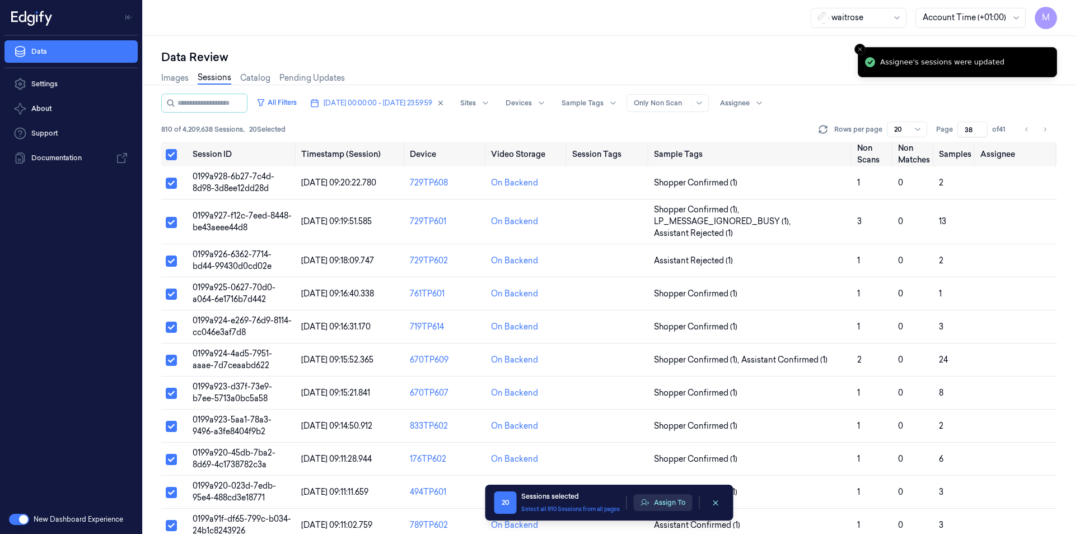
click at [665, 503] on button "Assign To" at bounding box center [663, 502] width 59 height 17
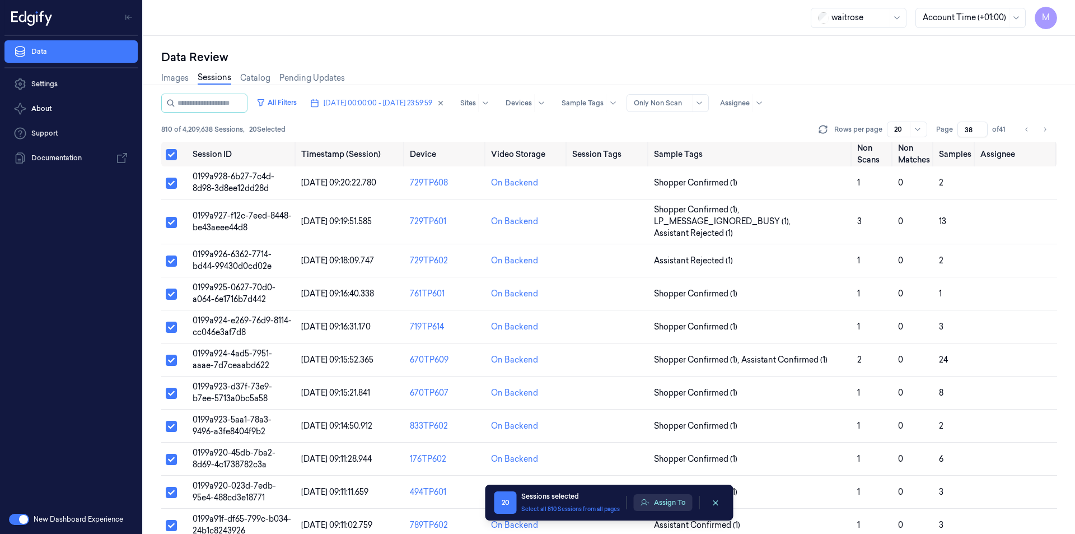
click at [659, 506] on button "Assign To" at bounding box center [663, 502] width 59 height 17
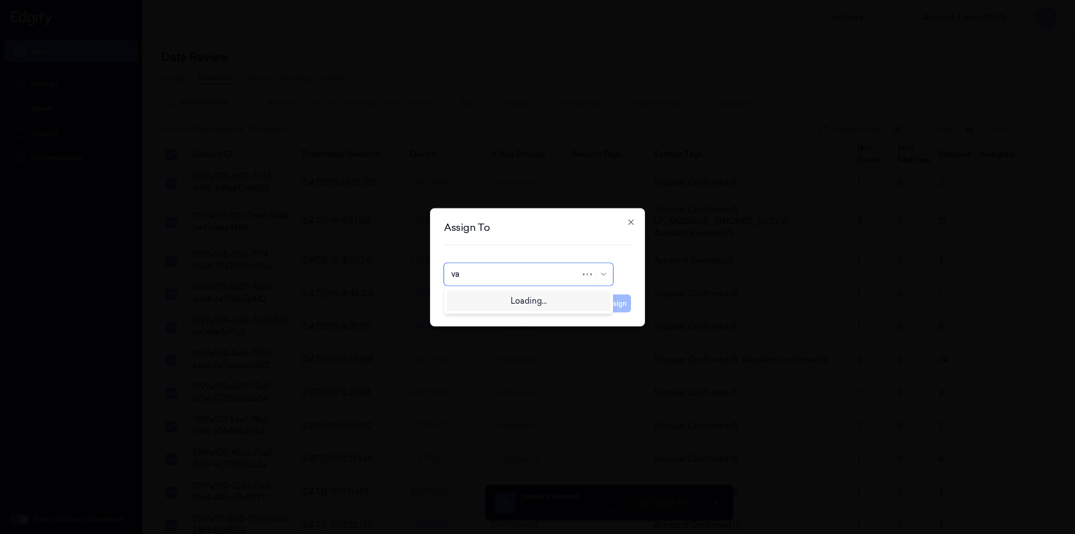
type input "var"
click at [493, 303] on div "[PERSON_NAME]" at bounding box center [484, 299] width 67 height 12
click at [621, 306] on button "Assign" at bounding box center [615, 303] width 31 height 18
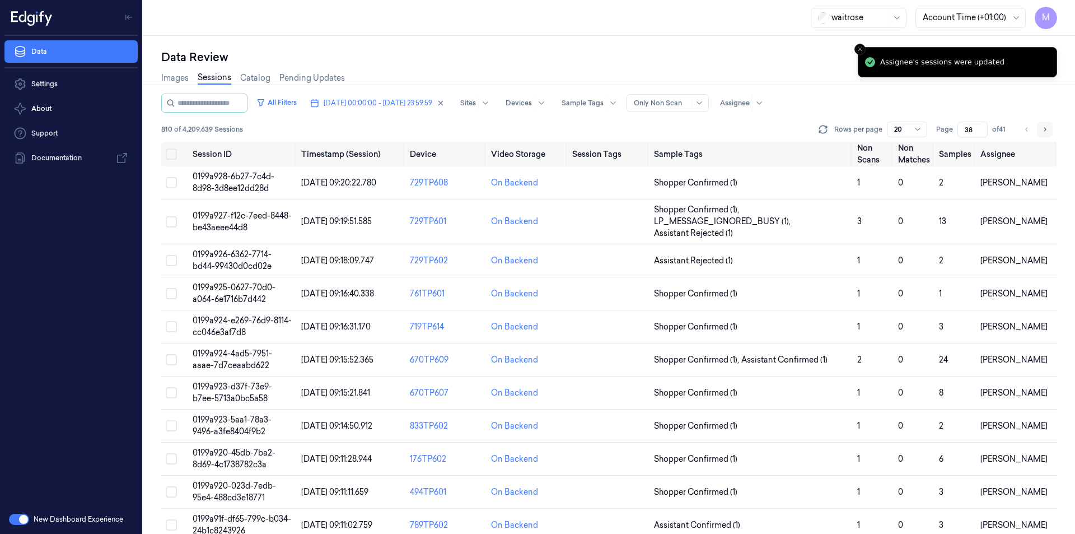
click at [1046, 129] on icon "Go to next page" at bounding box center [1044, 129] width 7 height 9
type input "39"
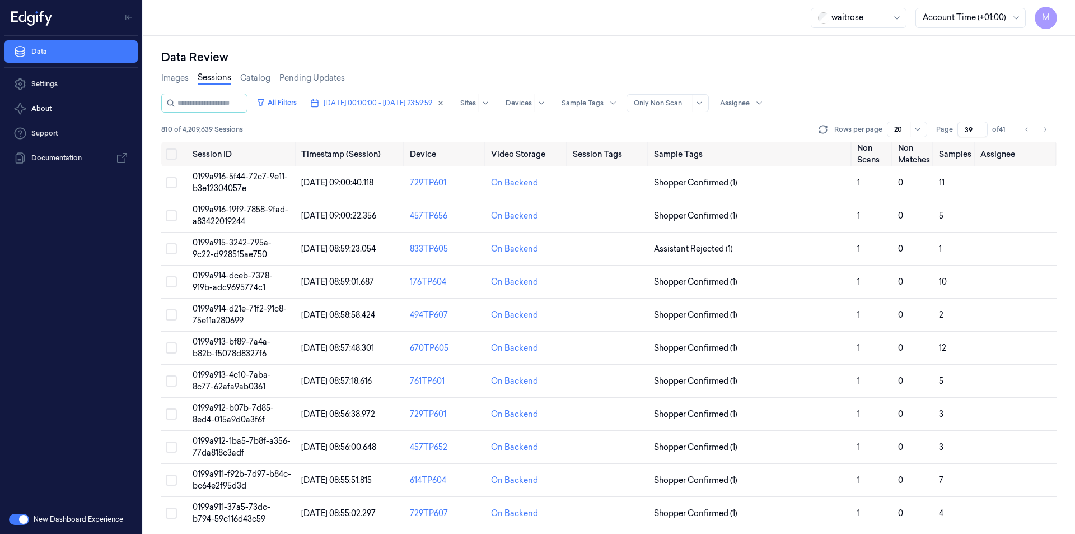
click at [513, 49] on div "Data Review Images Sessions Catalog Pending Updates All Filters [DATE] 00:00:00…" at bounding box center [609, 285] width 932 height 498
click at [927, 68] on div "Images Sessions Catalog Pending Updates" at bounding box center [609, 79] width 896 height 29
